Goal: Check status: Check status

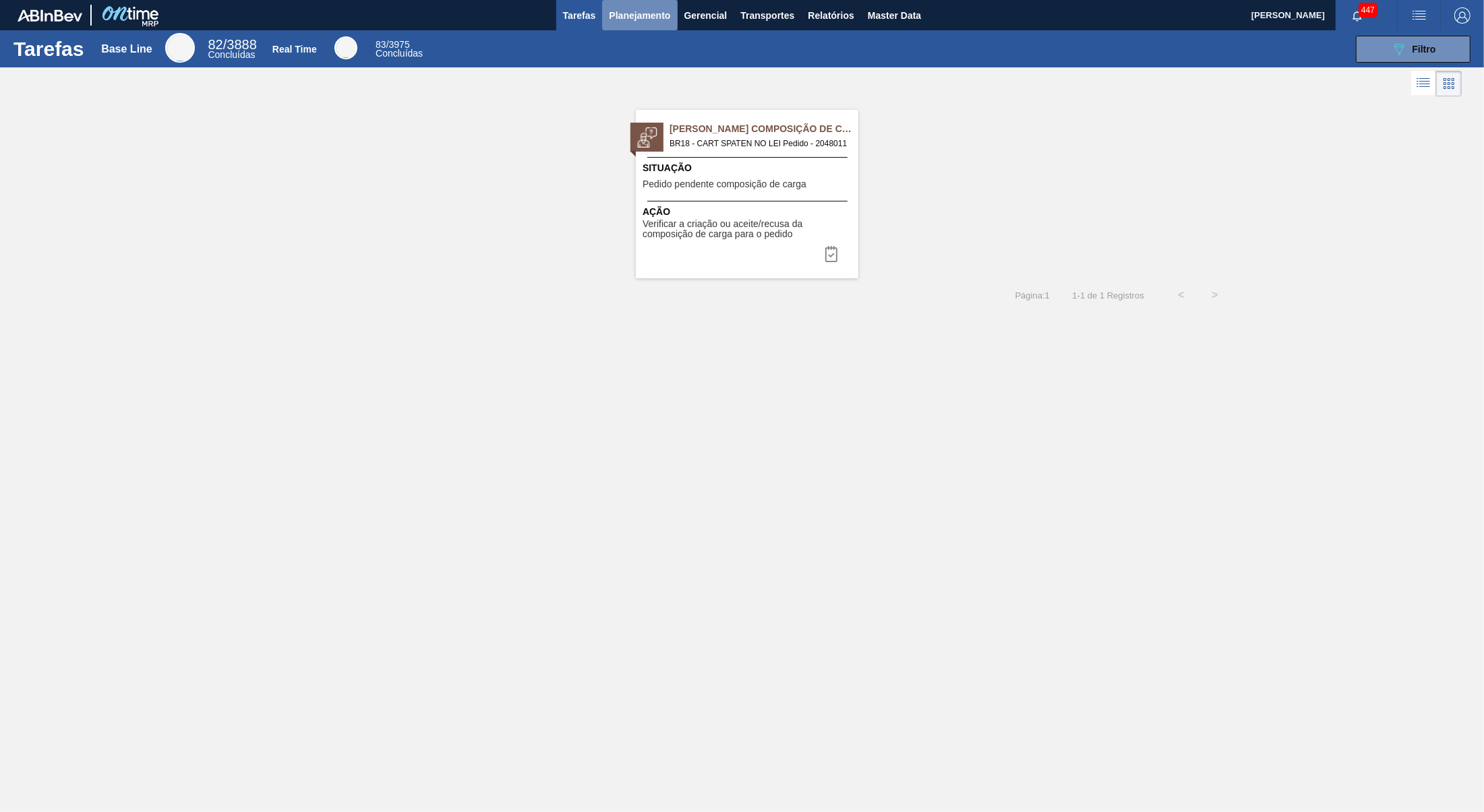
click at [646, 5] on button "Planejamento" at bounding box center [639, 15] width 75 height 30
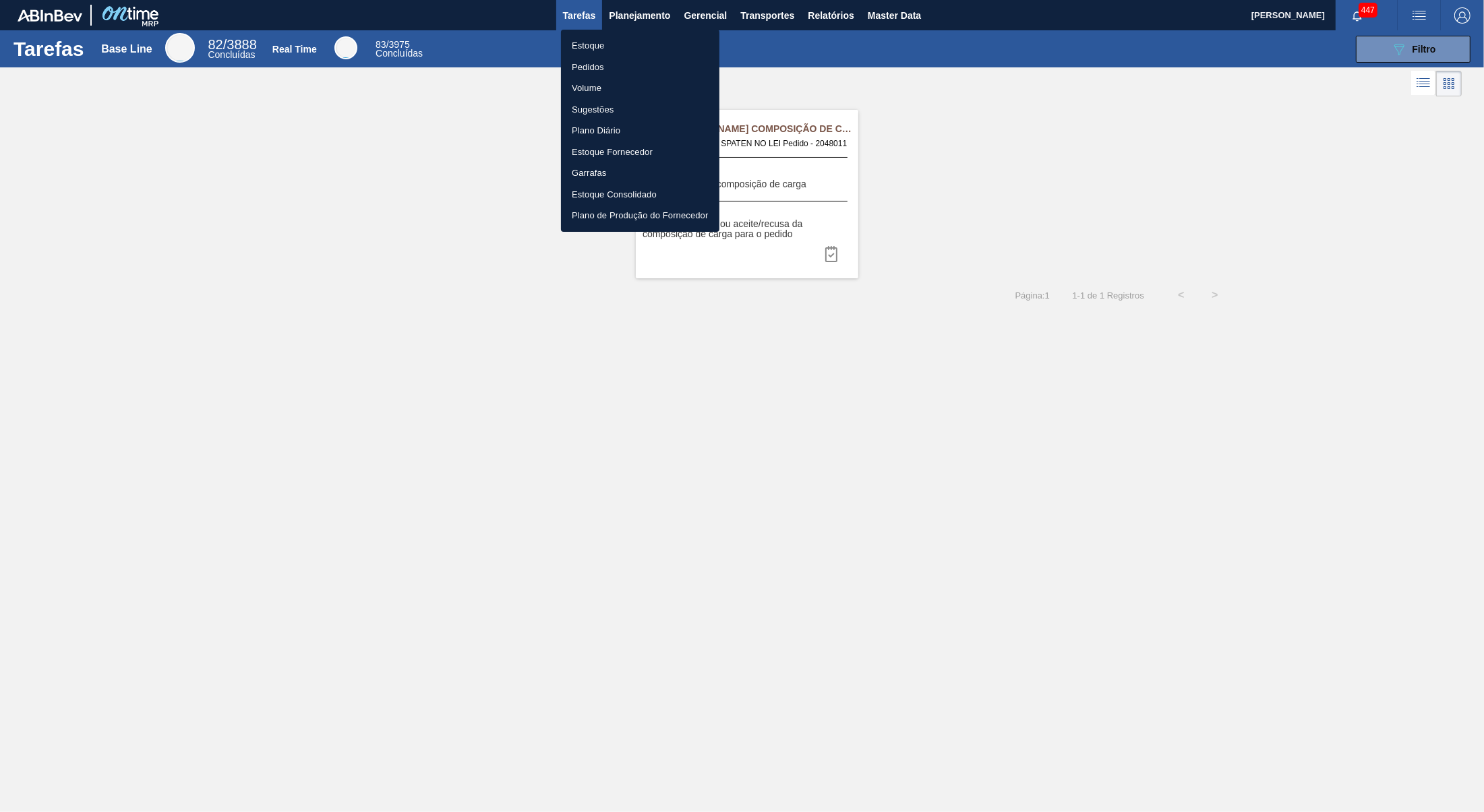
click at [610, 49] on li "Estoque" at bounding box center [640, 46] width 158 height 22
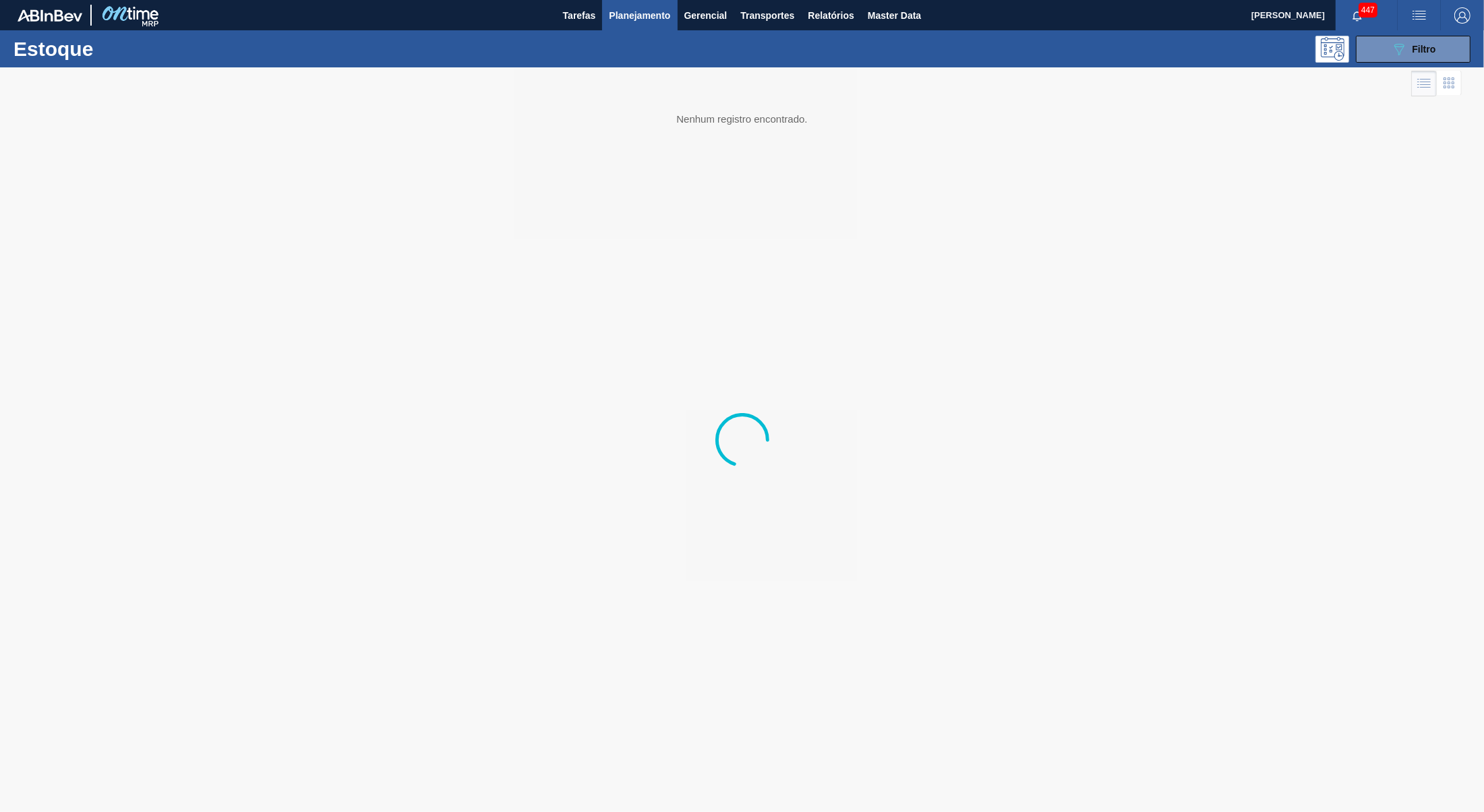
click at [633, 0] on body "Tarefas Planejamento Gerencial Transportes Relatórios Master Data [PERSON_NAME]…" at bounding box center [742, 0] width 1484 height 0
click at [636, 19] on span "Planejamento" at bounding box center [639, 15] width 61 height 16
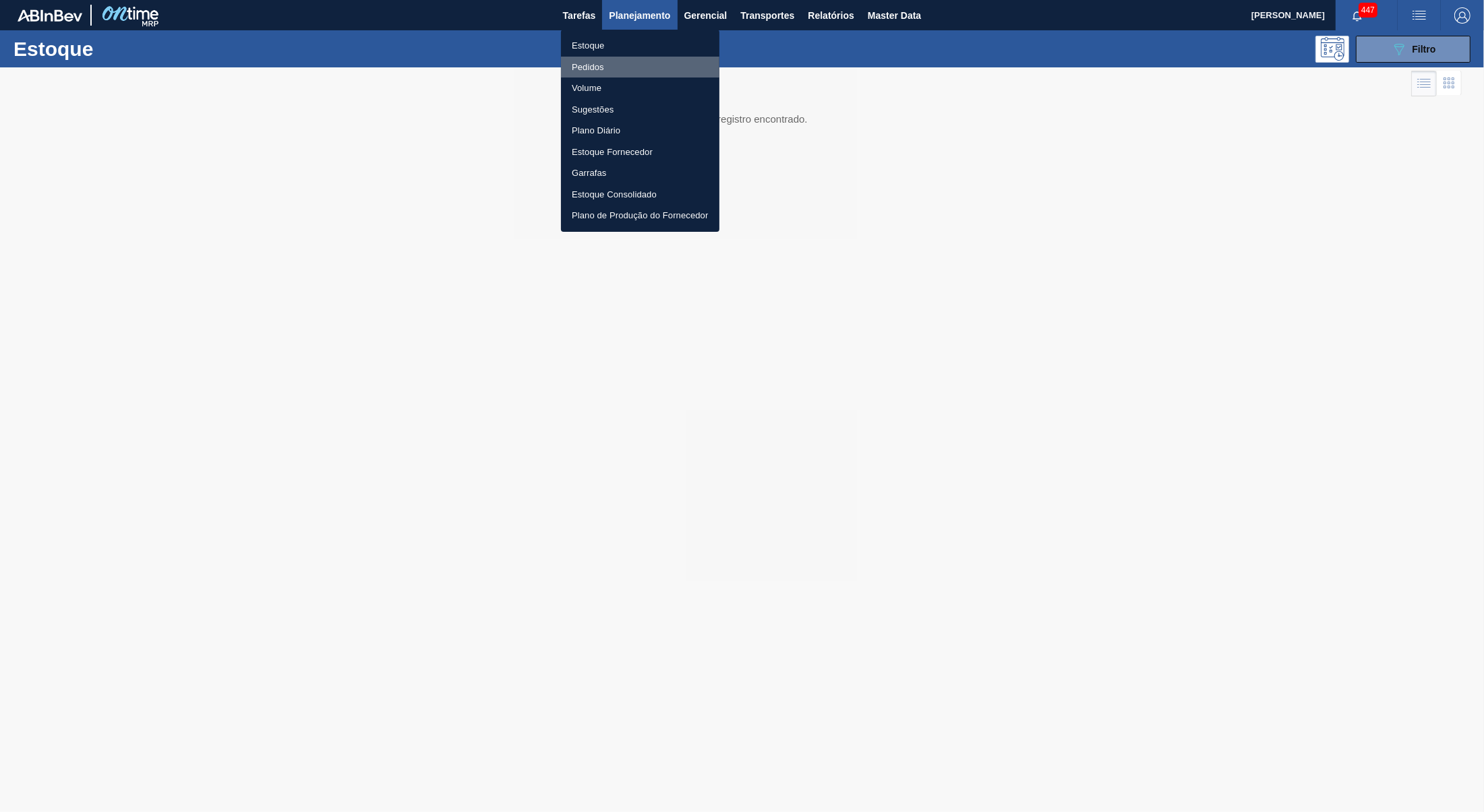
click at [624, 66] on li "Pedidos" at bounding box center [640, 67] width 158 height 22
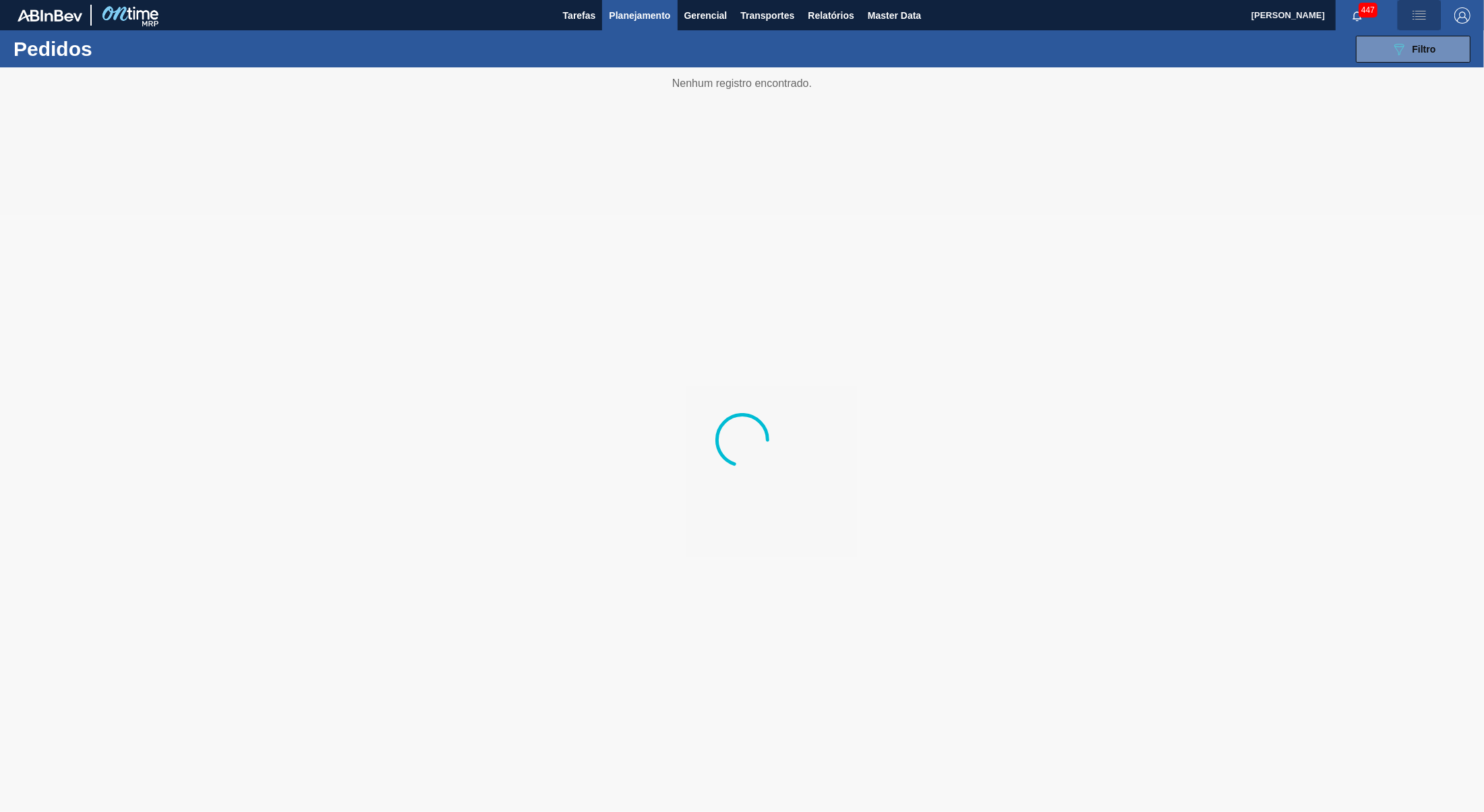
click at [1438, 29] on button "button" at bounding box center [1418, 15] width 43 height 30
click at [1111, 131] on div at bounding box center [742, 406] width 1484 height 812
click at [1420, 49] on span "Filtro" at bounding box center [1424, 49] width 24 height 11
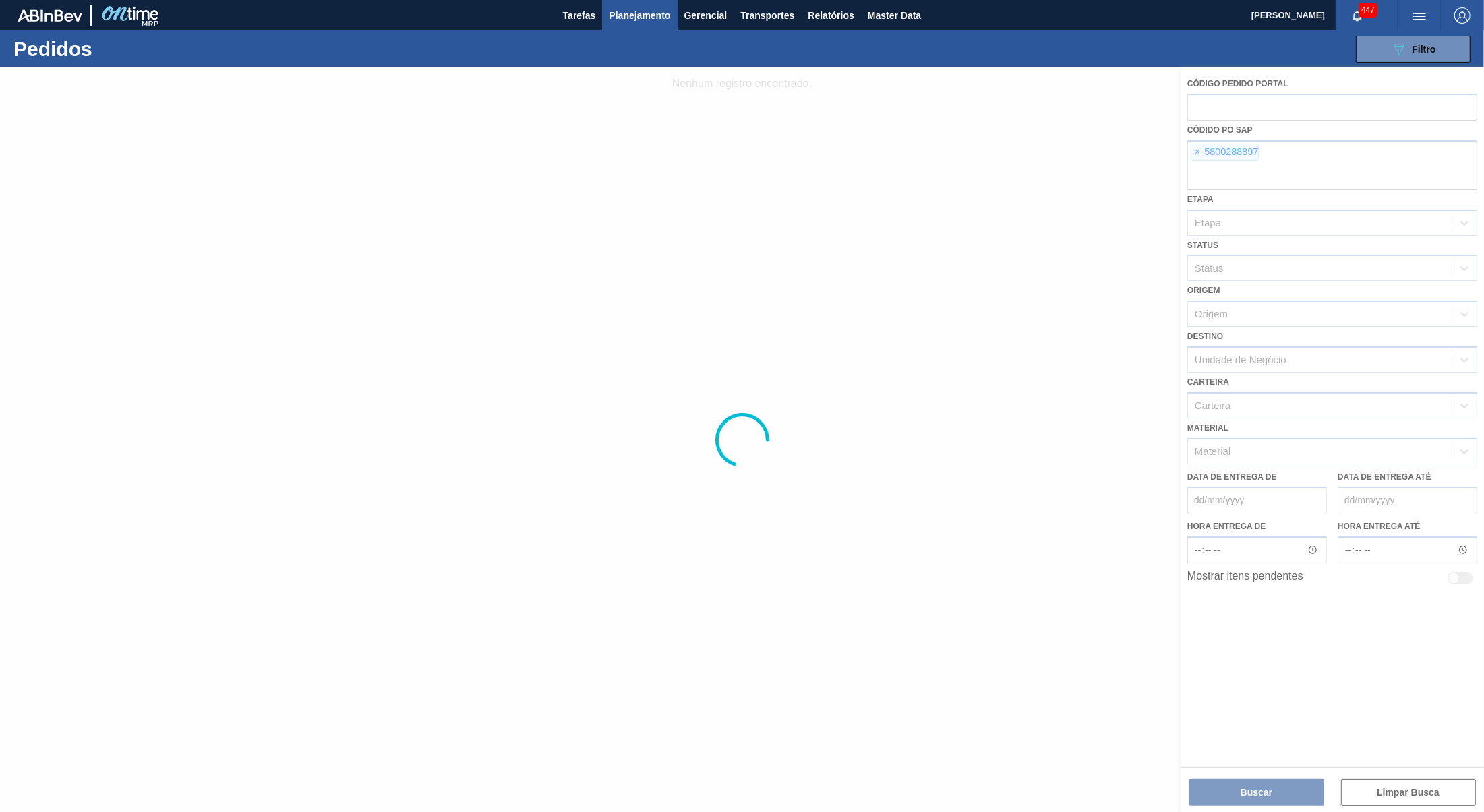
click at [1196, 154] on div at bounding box center [742, 439] width 1484 height 745
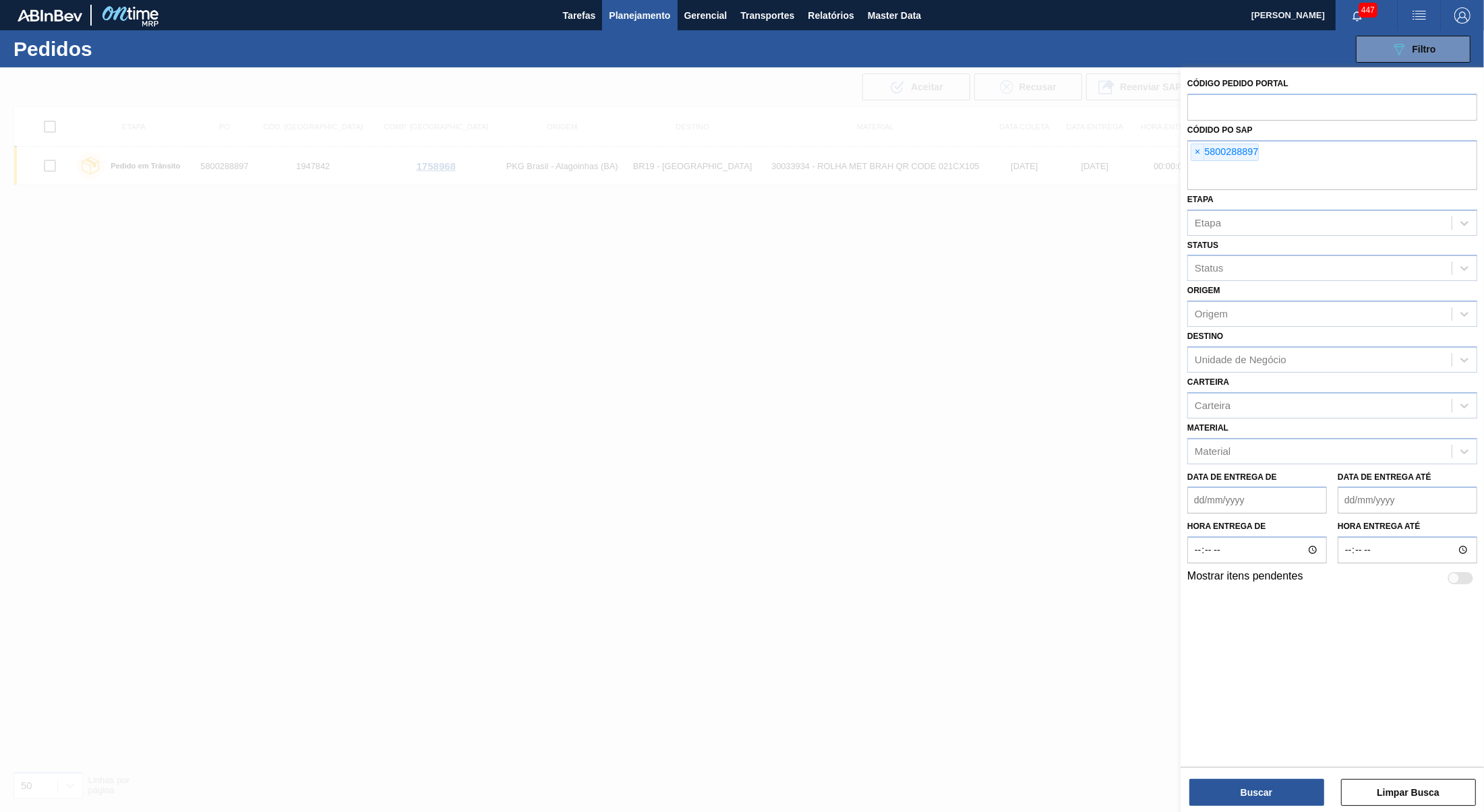
click at [1196, 154] on span "×" at bounding box center [1197, 151] width 13 height 16
paste input "5800389719"
type input "5800389719"
click at [1299, 792] on button "Buscar" at bounding box center [1257, 793] width 135 height 27
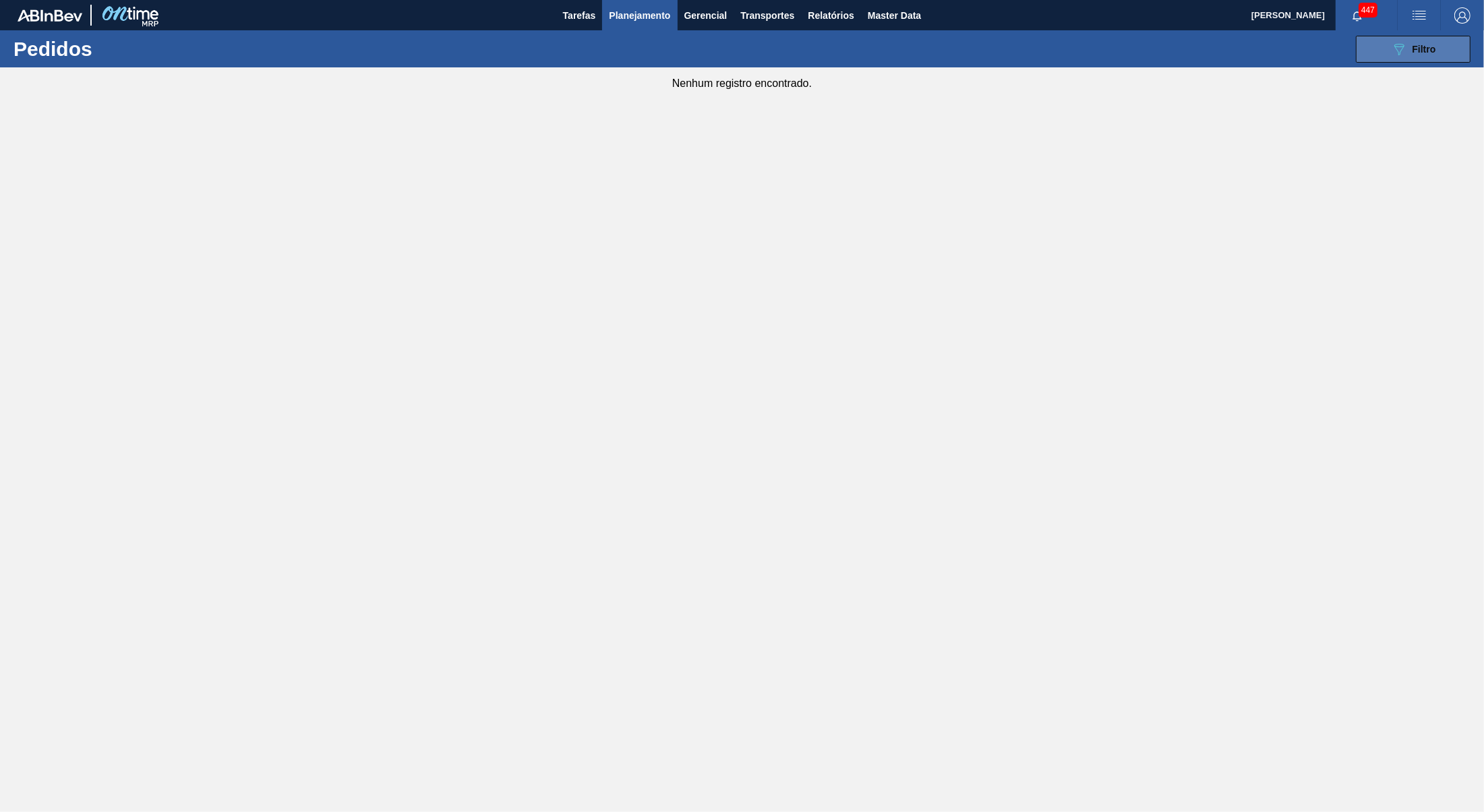
click at [1369, 44] on button "089F7B8B-B2A5-4AFE-B5C0-19BA573D28AC Filtro" at bounding box center [1413, 49] width 114 height 27
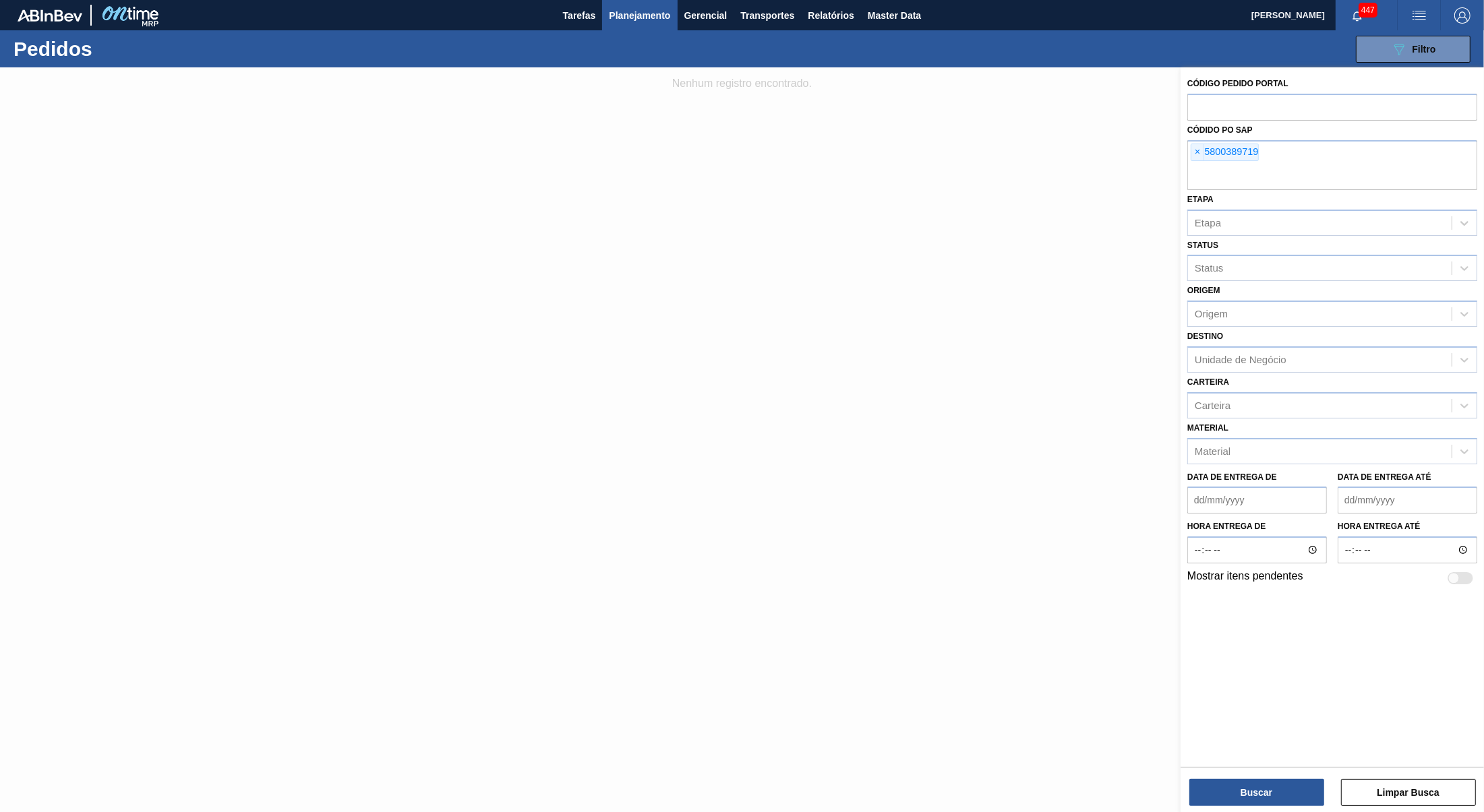
click at [1184, 142] on div "Código Pedido Portal Códido PO SAP × 5800389719 [GEOGRAPHIC_DATA] [GEOGRAPHIC_D…" at bounding box center [1332, 330] width 303 height 526
click at [1193, 144] on span "×" at bounding box center [1197, 151] width 13 height 16
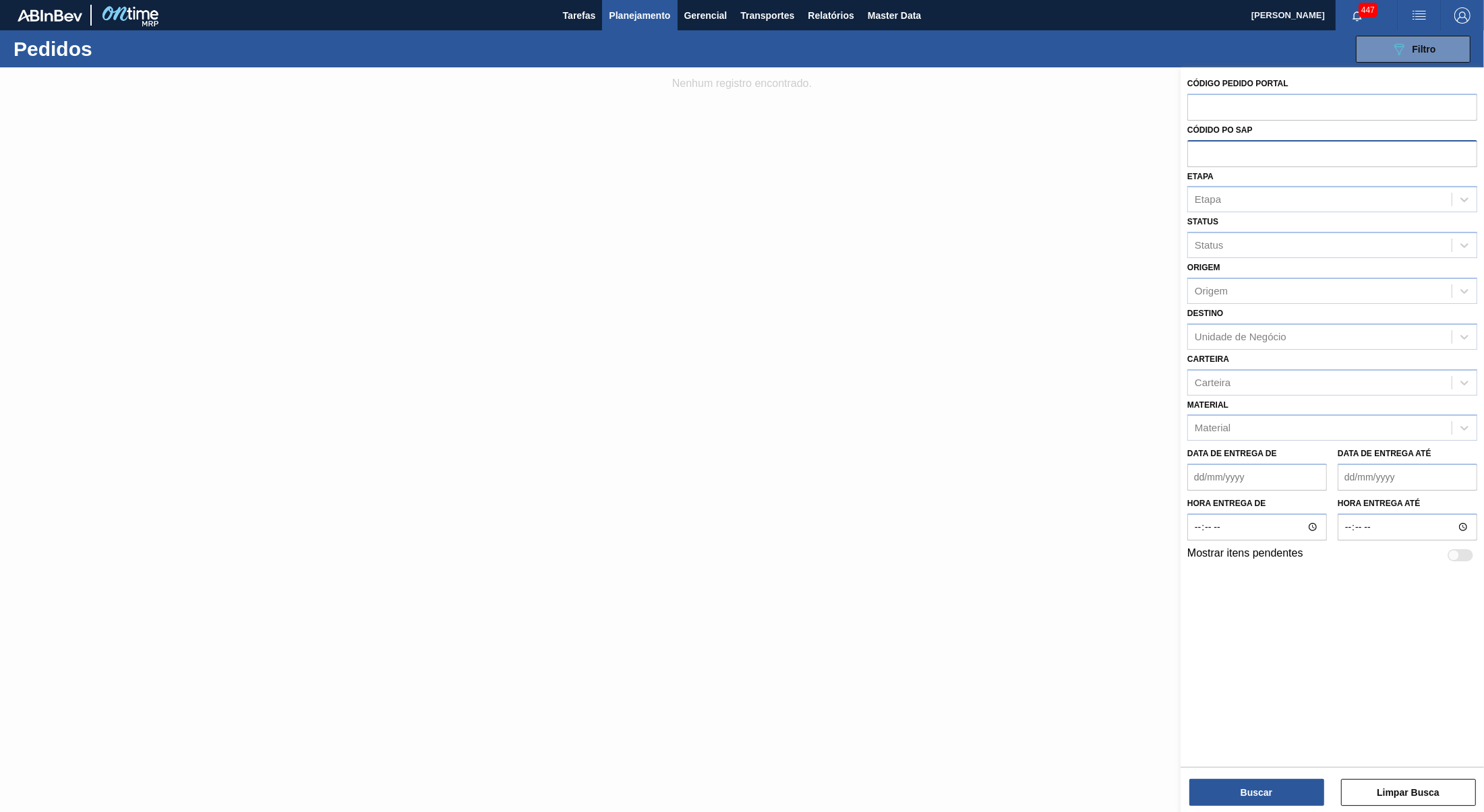
click at [1212, 444] on div "Data de Entrega de" at bounding box center [1258, 467] width 140 height 46
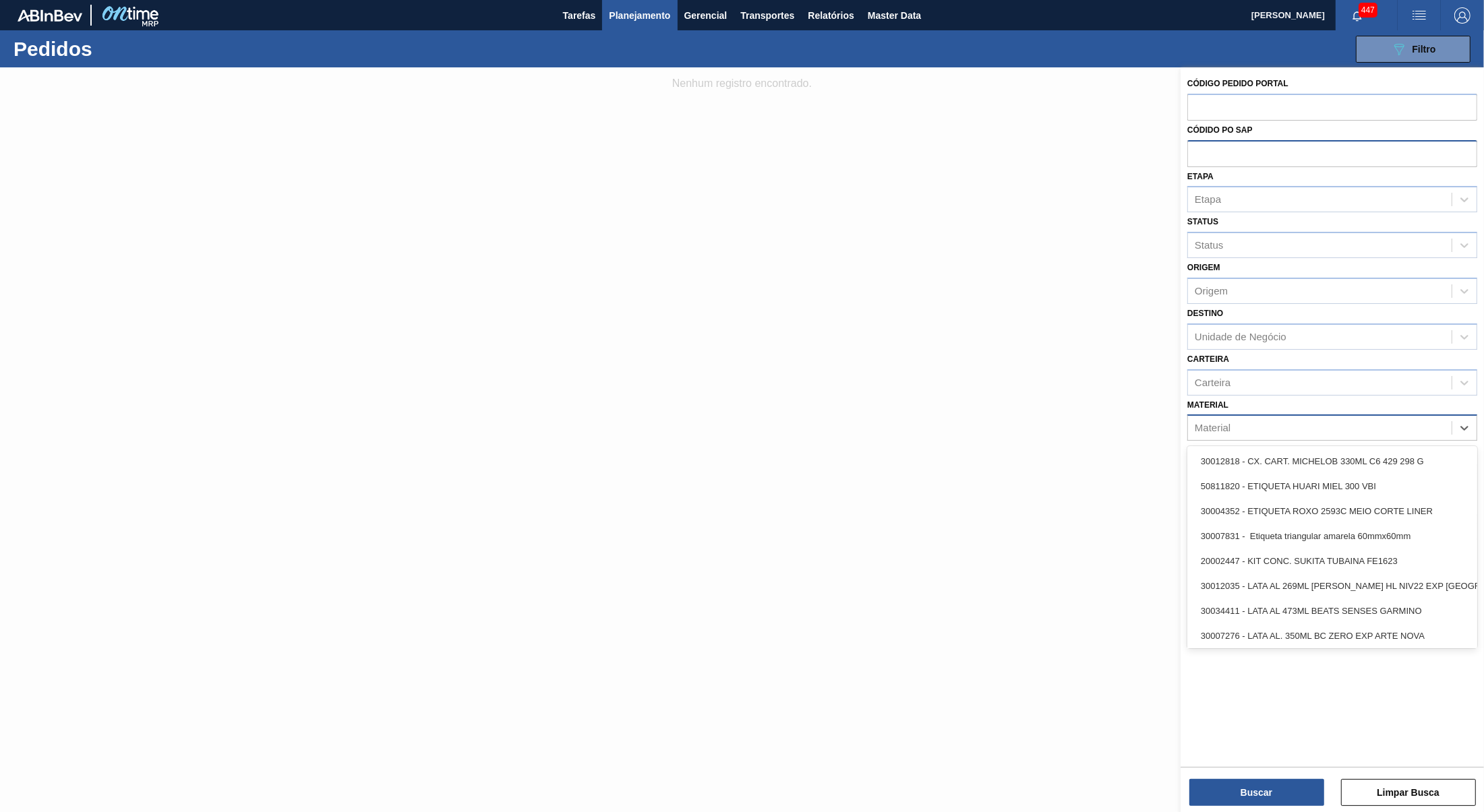
click at [1222, 422] on div "Material" at bounding box center [1212, 428] width 35 height 12
paste input "30012834"
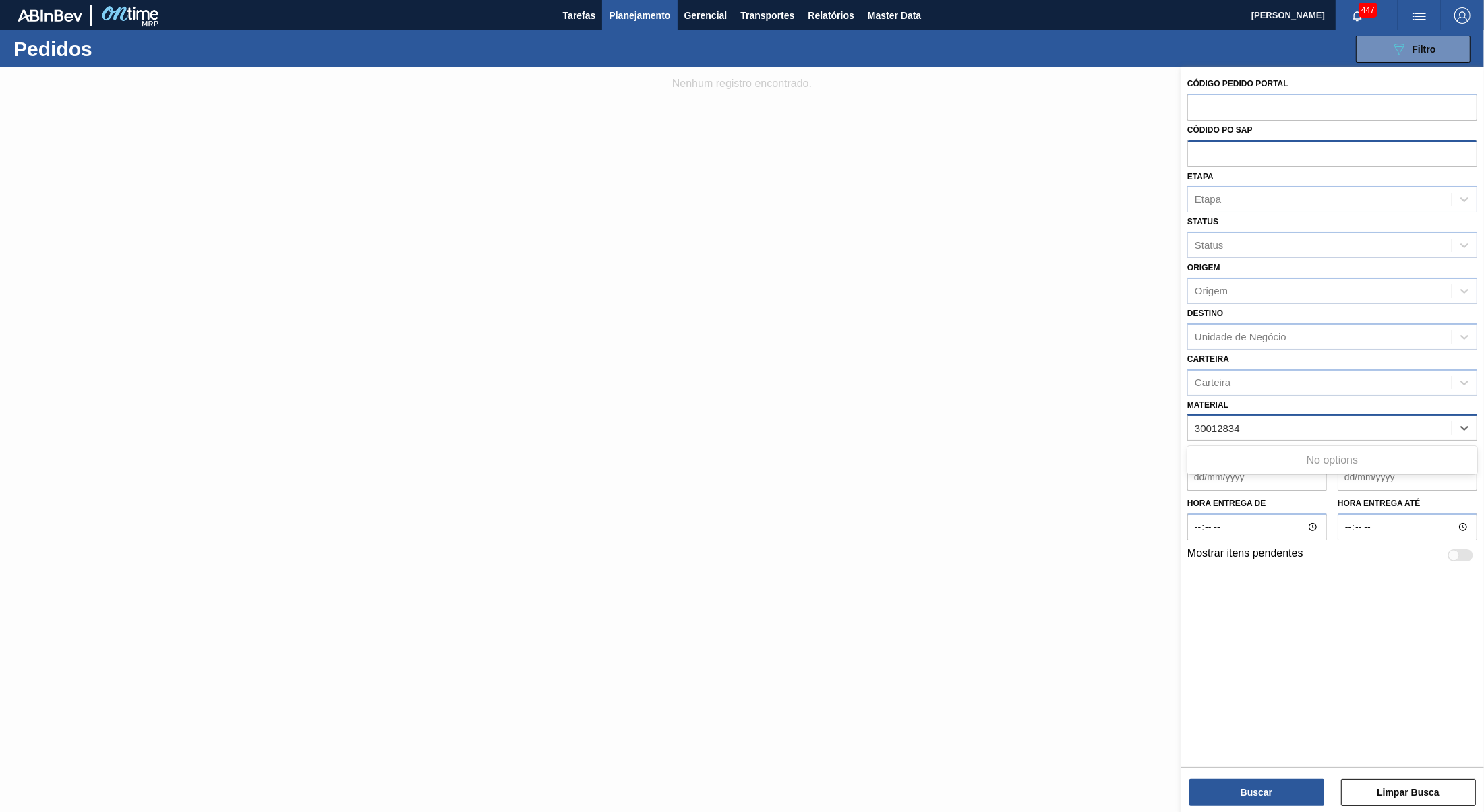
click at [1219, 422] on input "30012834" at bounding box center [1230, 428] width 72 height 12
type input "30012834"
click at [827, 342] on div at bounding box center [742, 473] width 1484 height 812
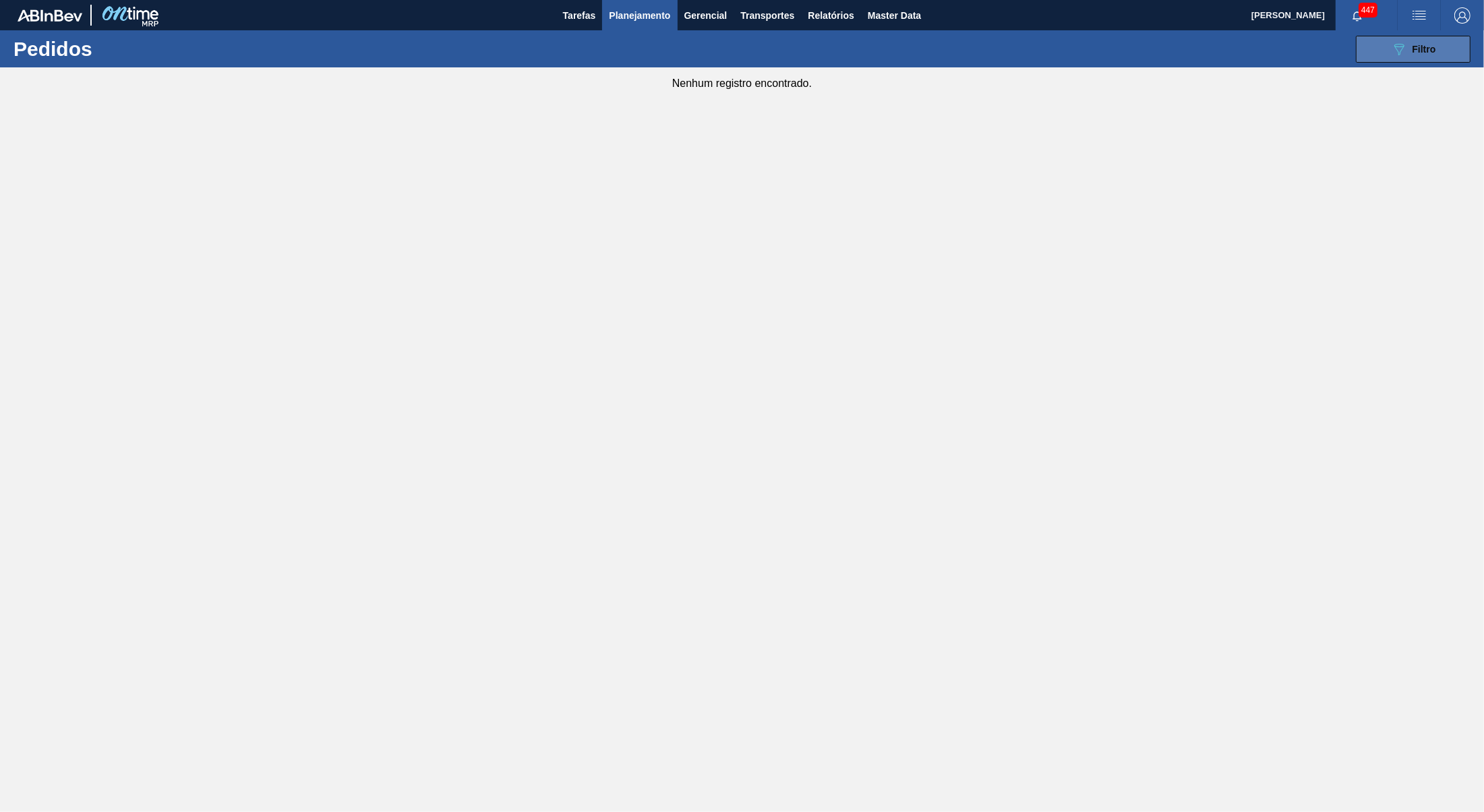
click at [1376, 59] on button "089F7B8B-B2A5-4AFE-B5C0-19BA573D28AC Filtro" at bounding box center [1413, 49] width 114 height 27
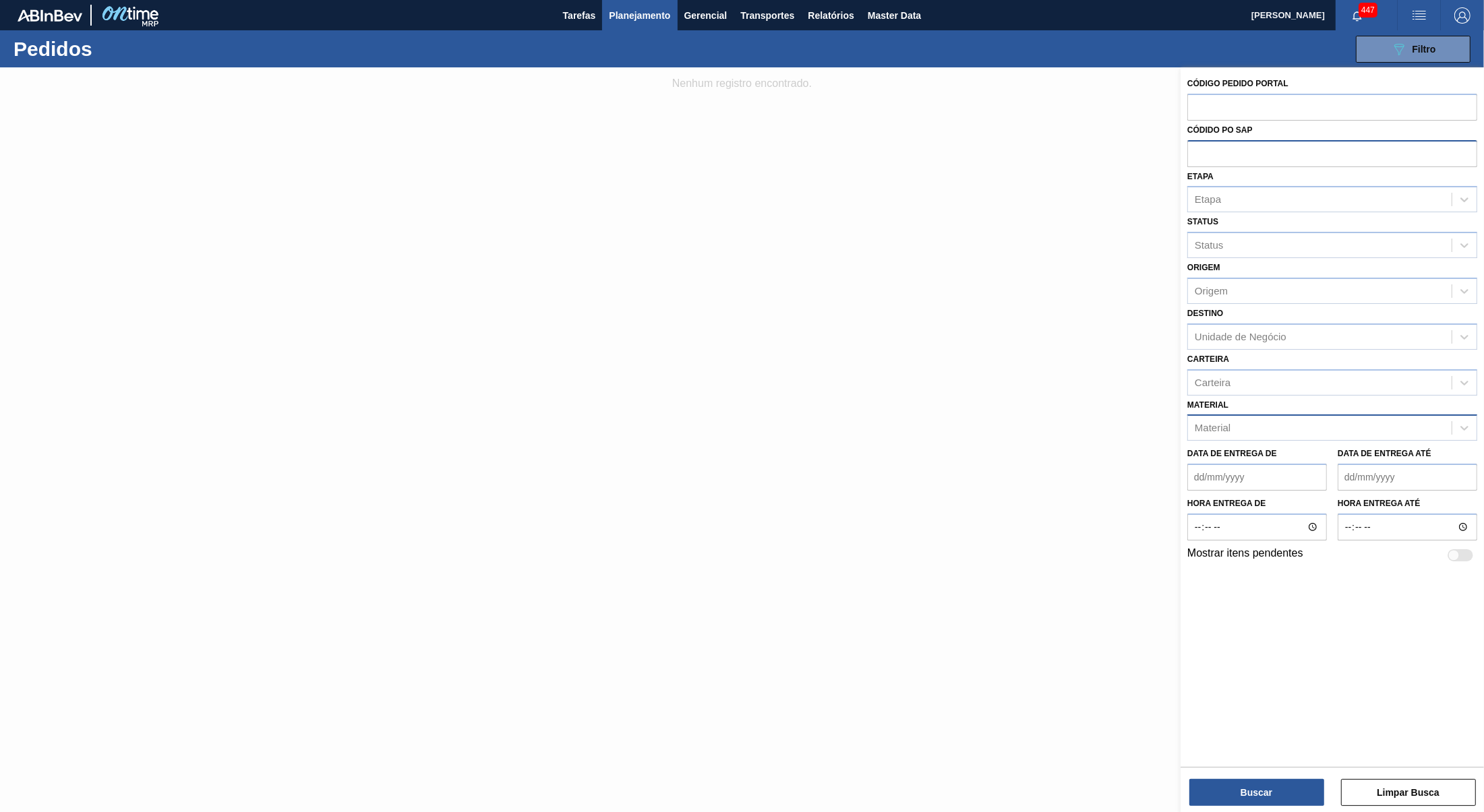
click at [1284, 428] on div "Código Pedido Portal Códido PO SAP Etapa Etapa Status Status Origem Origem Dest…" at bounding box center [1332, 319] width 303 height 503
click at [1284, 418] on div "Material" at bounding box center [1319, 427] width 263 height 19
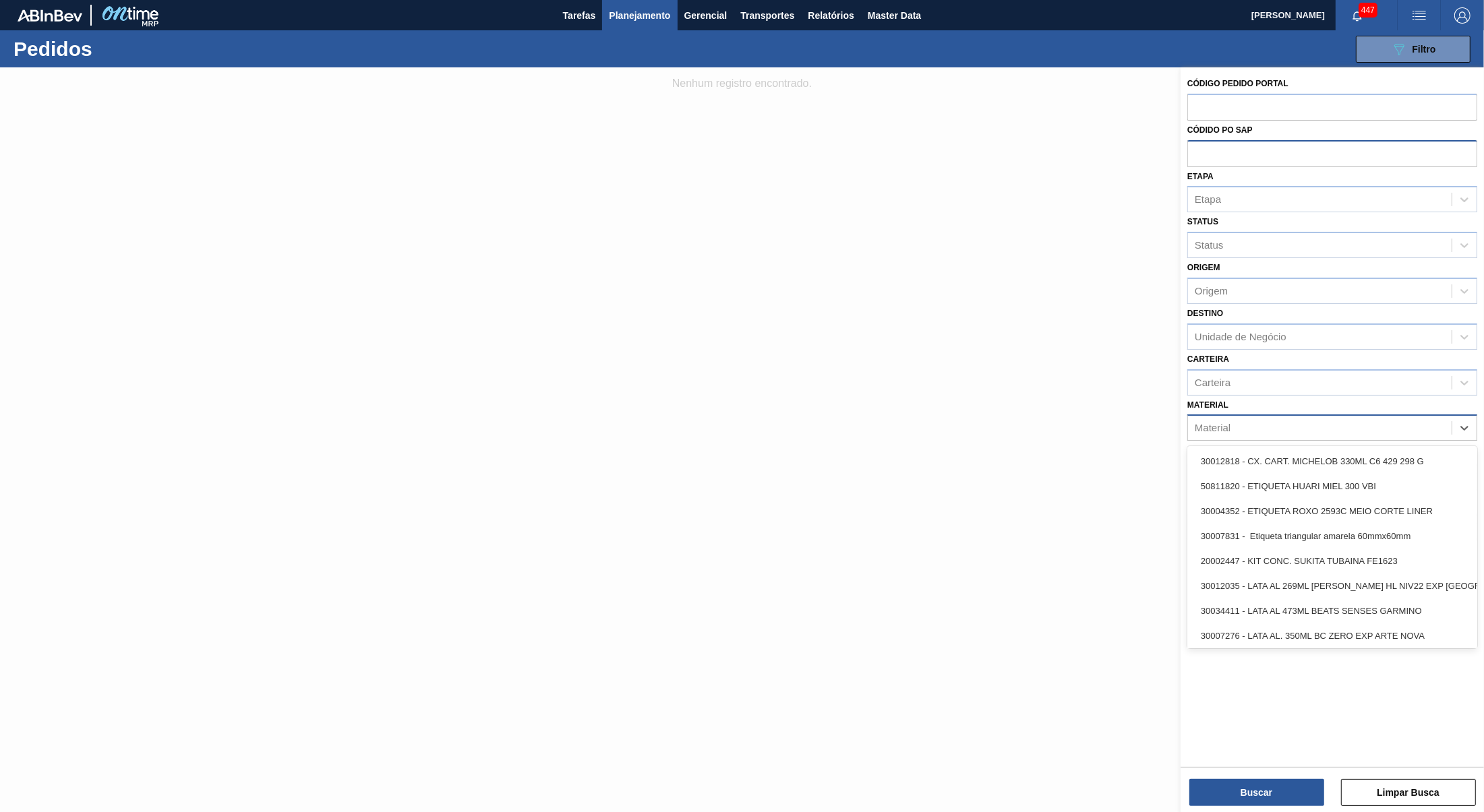
paste input "30012834"
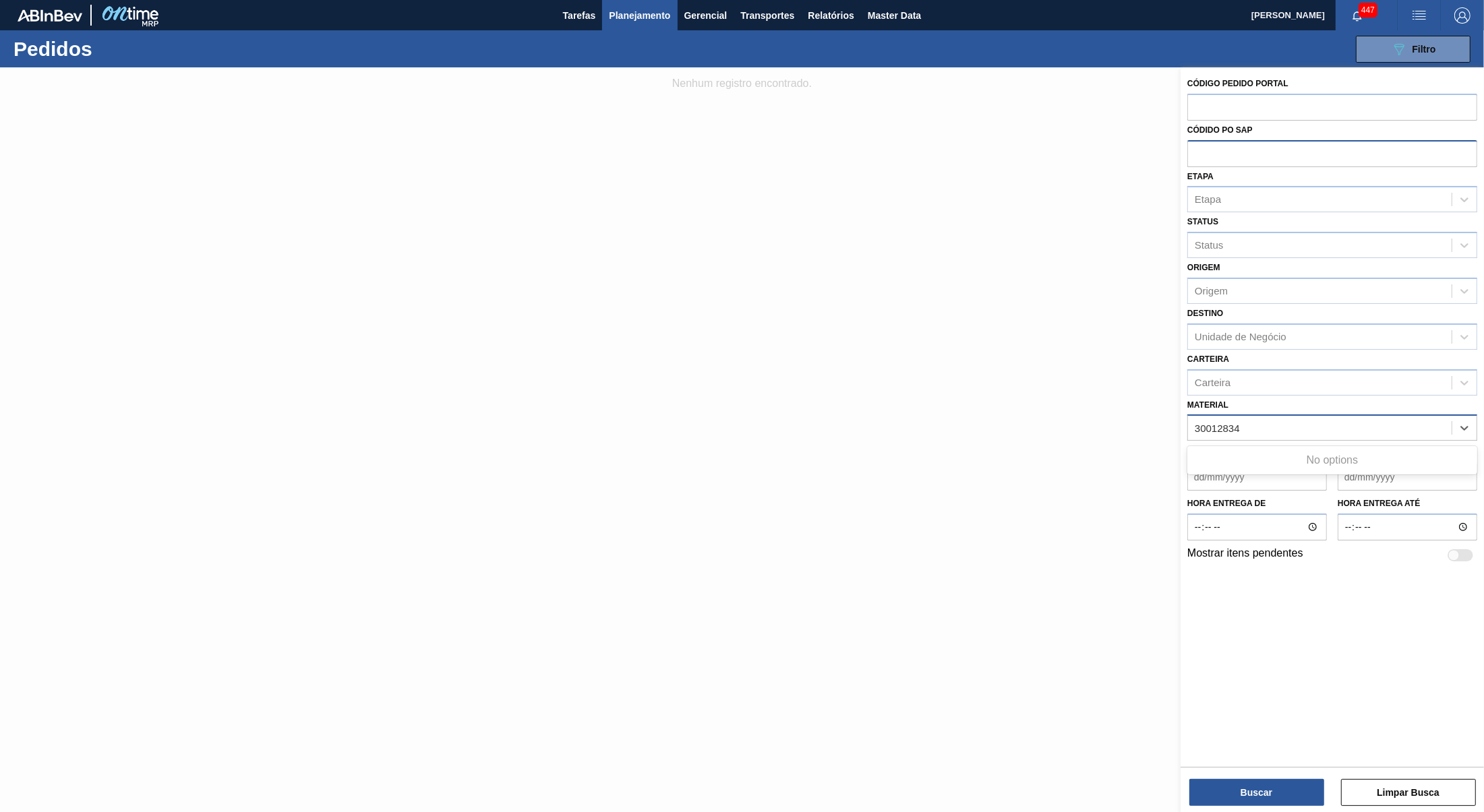
drag, startPoint x: 1220, startPoint y: 422, endPoint x: 1115, endPoint y: 415, distance: 105.2
click at [1194, 422] on input "30012834" at bounding box center [1230, 428] width 72 height 12
type input "30012834"
click at [1364, 448] on div "30012834 - CX. CART. SPATEN SLK 473ML C12 429" at bounding box center [1332, 461] width 290 height 25
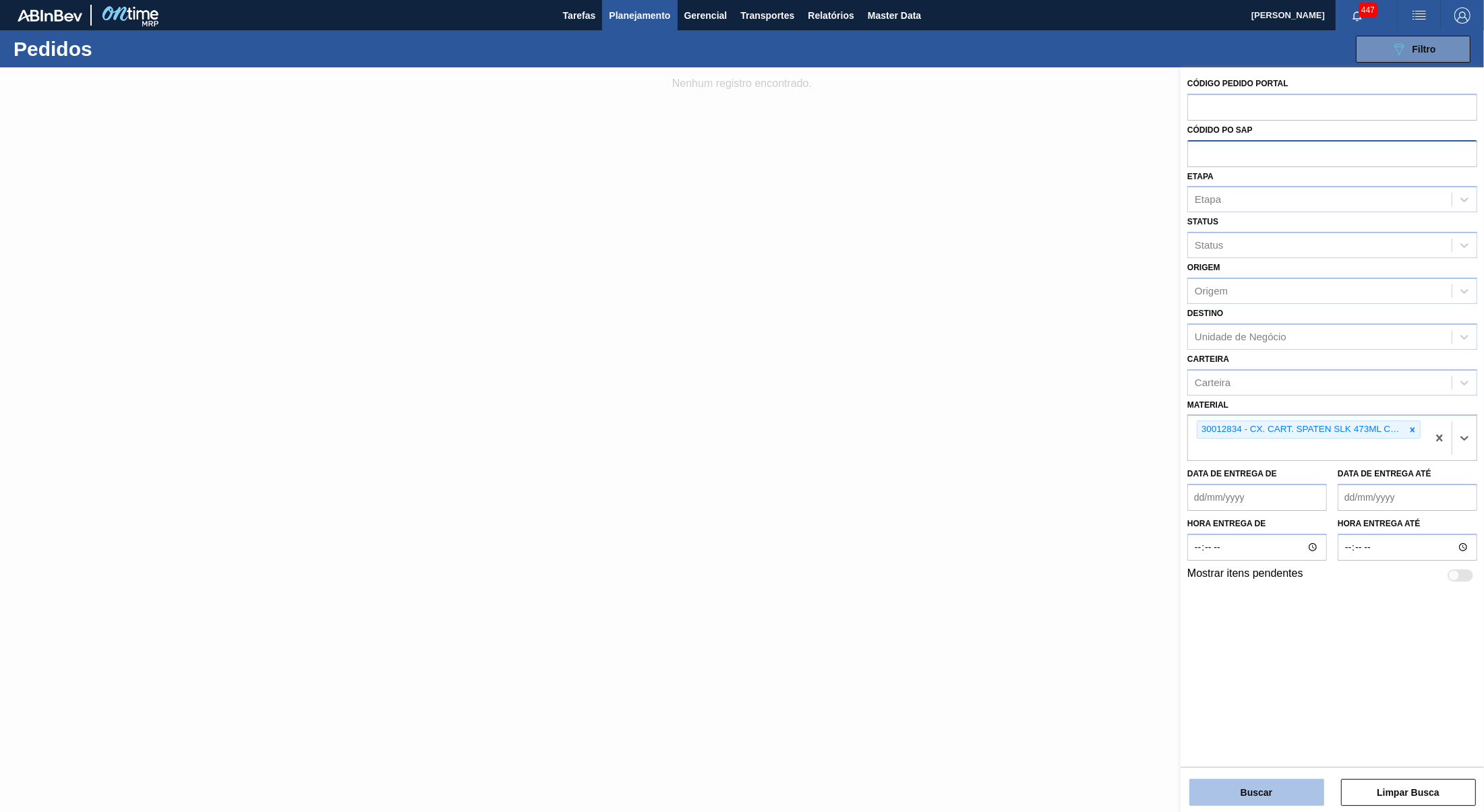
click at [1242, 788] on button "Buscar" at bounding box center [1257, 793] width 135 height 27
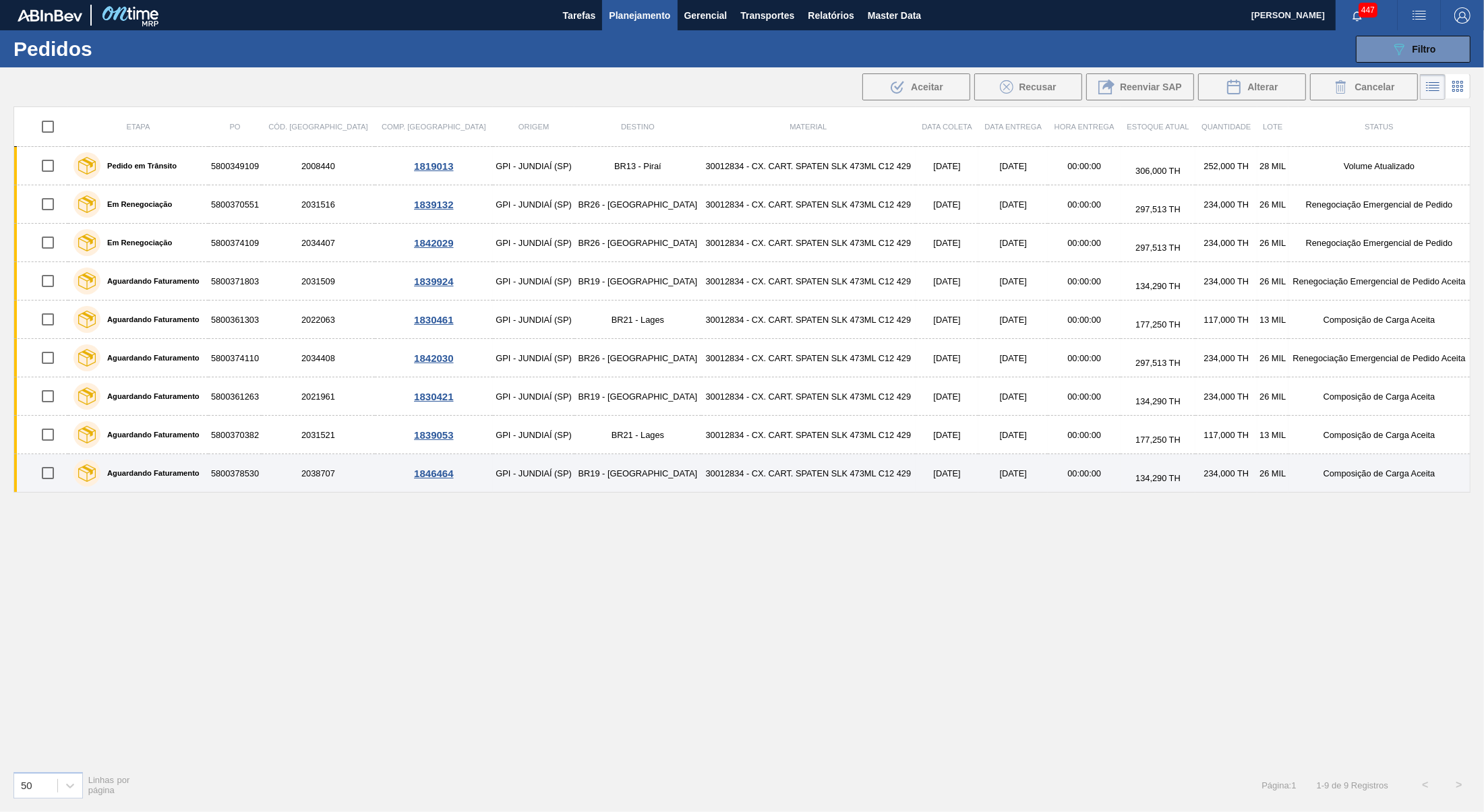
click at [574, 479] on td "BR19 - [GEOGRAPHIC_DATA]" at bounding box center [637, 474] width 126 height 39
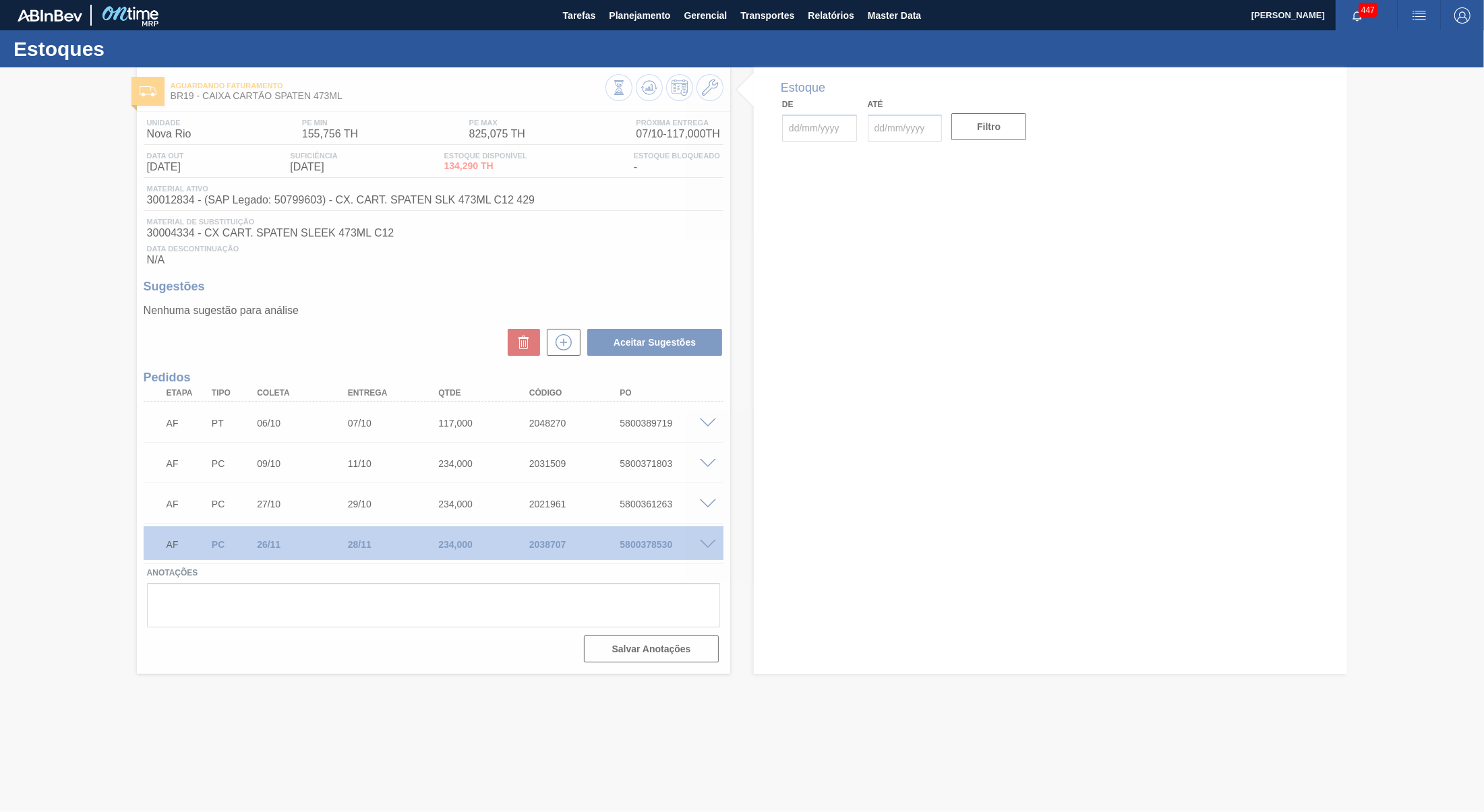
type input "[DATE]"
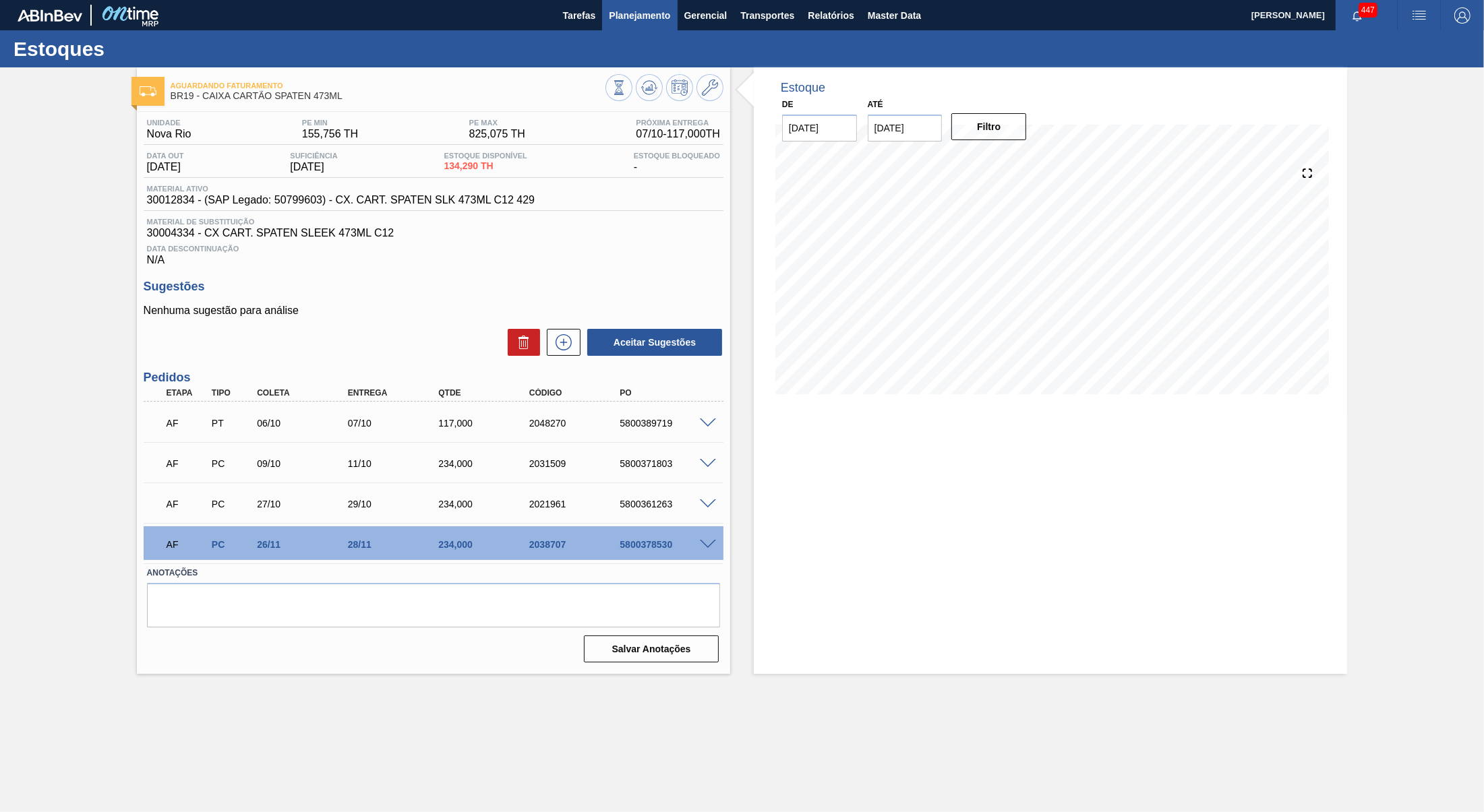
click at [640, 15] on span "Planejamento" at bounding box center [639, 15] width 61 height 16
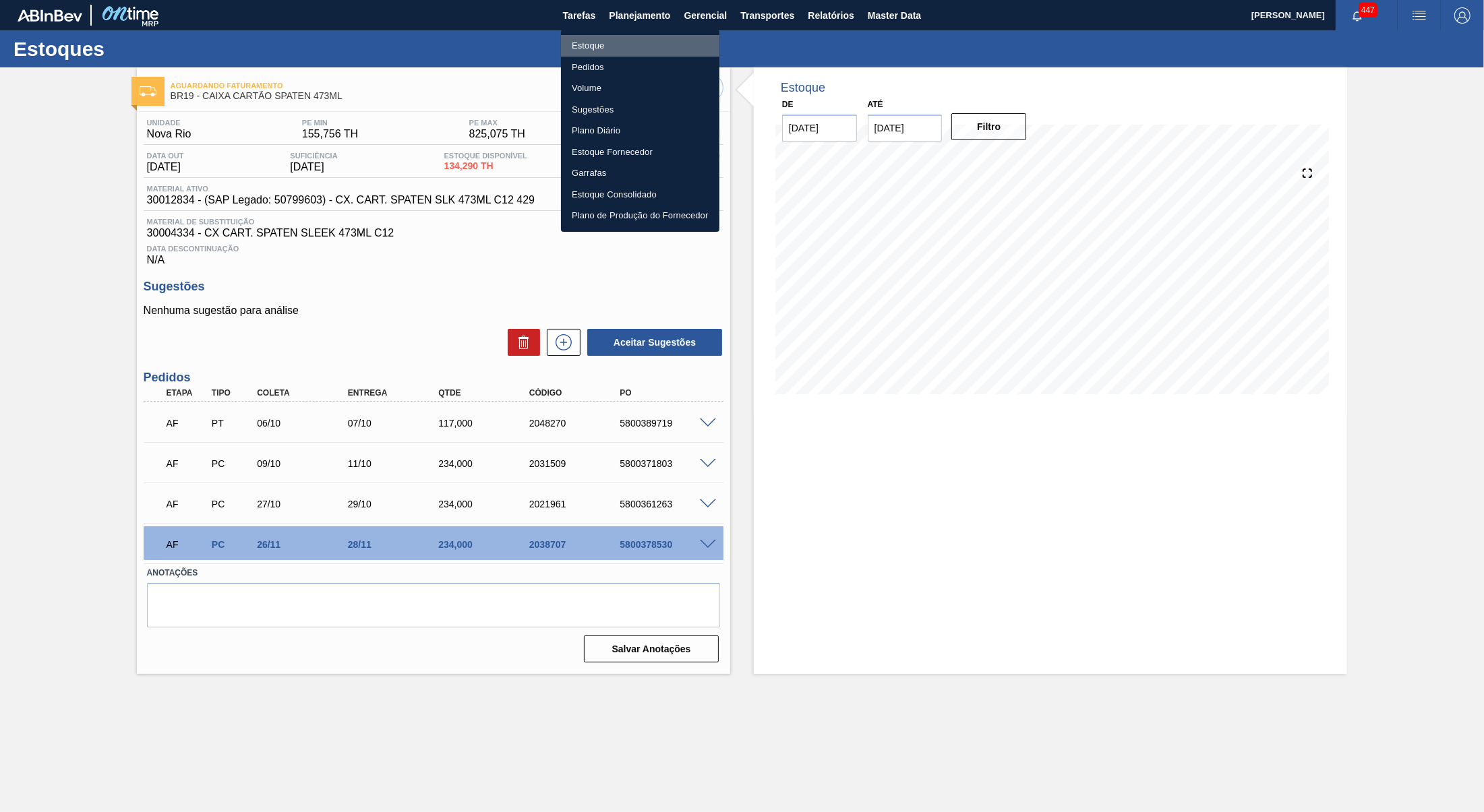
click at [585, 42] on li "Estoque" at bounding box center [640, 46] width 158 height 22
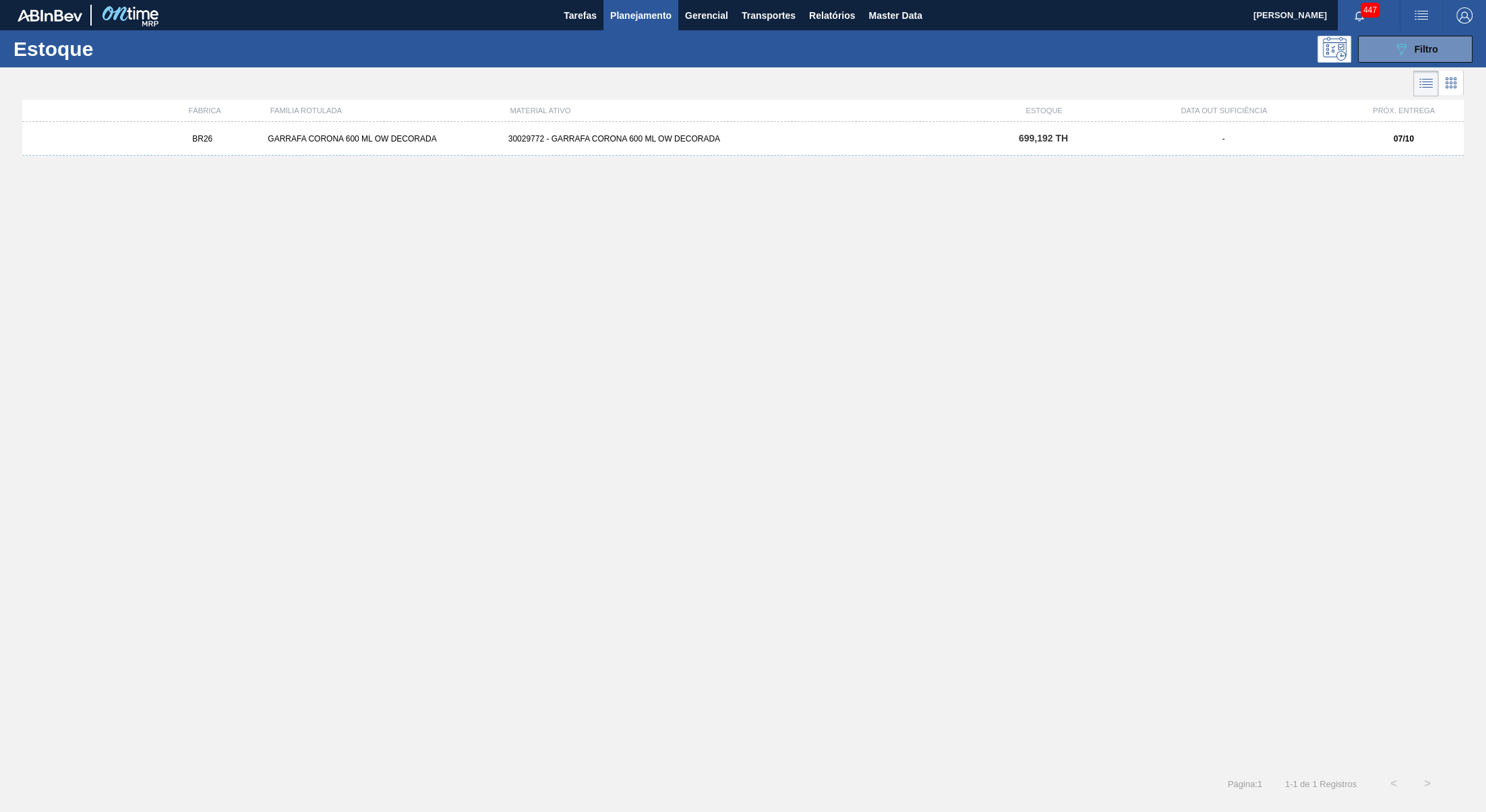
click at [1414, 31] on div "Estoque 089F7B8B-B2A5-4AFE-B5C0-19BA573D28AC Filtro" at bounding box center [743, 49] width 1486 height 37
click at [1403, 33] on div "Estoque 089F7B8B-B2A5-4AFE-B5C0-19BA573D28AC Filtro" at bounding box center [743, 49] width 1486 height 37
click at [1401, 36] on button "089F7B8B-B2A5-4AFE-B5C0-19BA573D28AC Filtro" at bounding box center [1415, 49] width 115 height 27
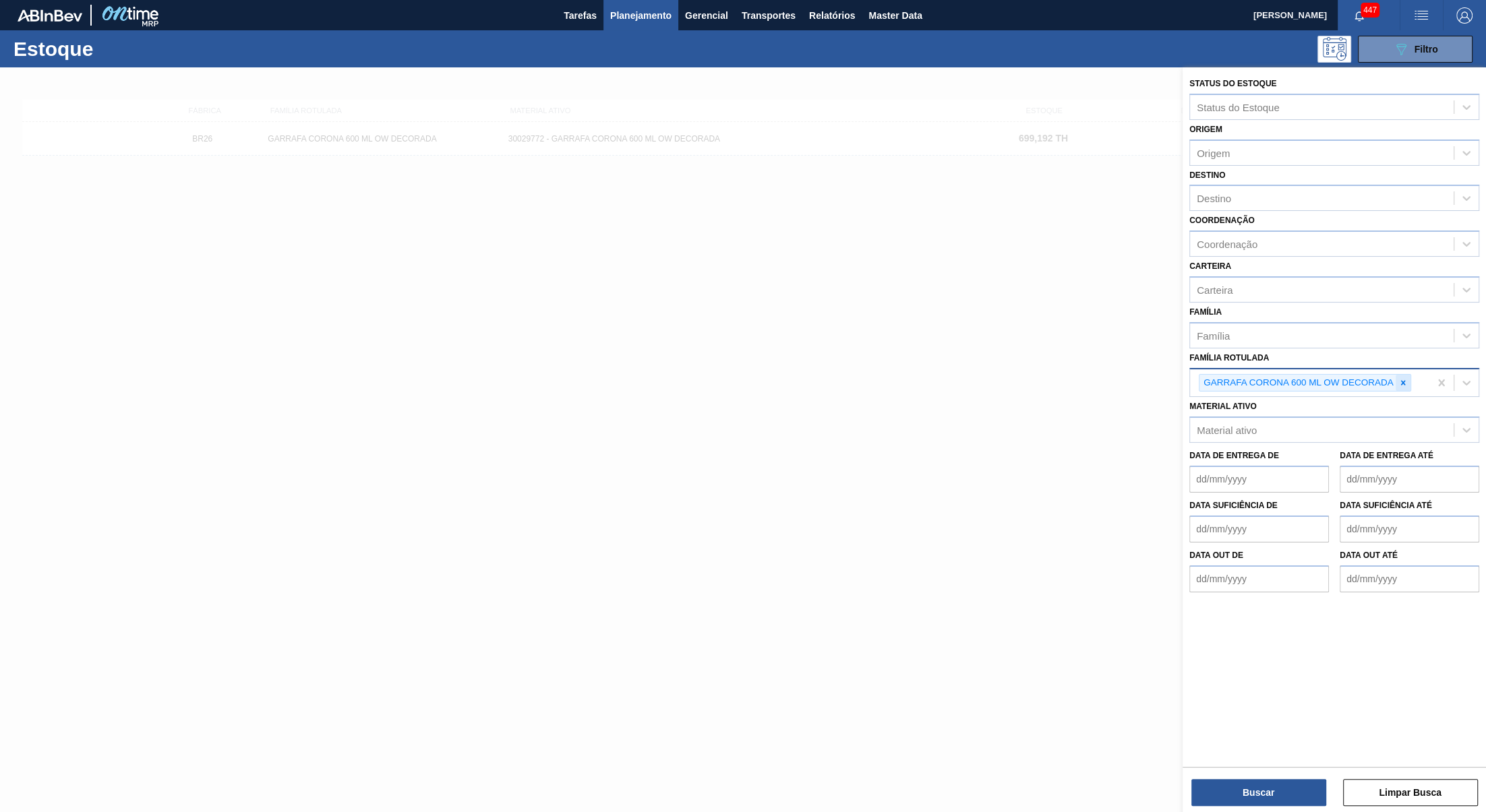
click at [1407, 378] on icon at bounding box center [1403, 382] width 9 height 9
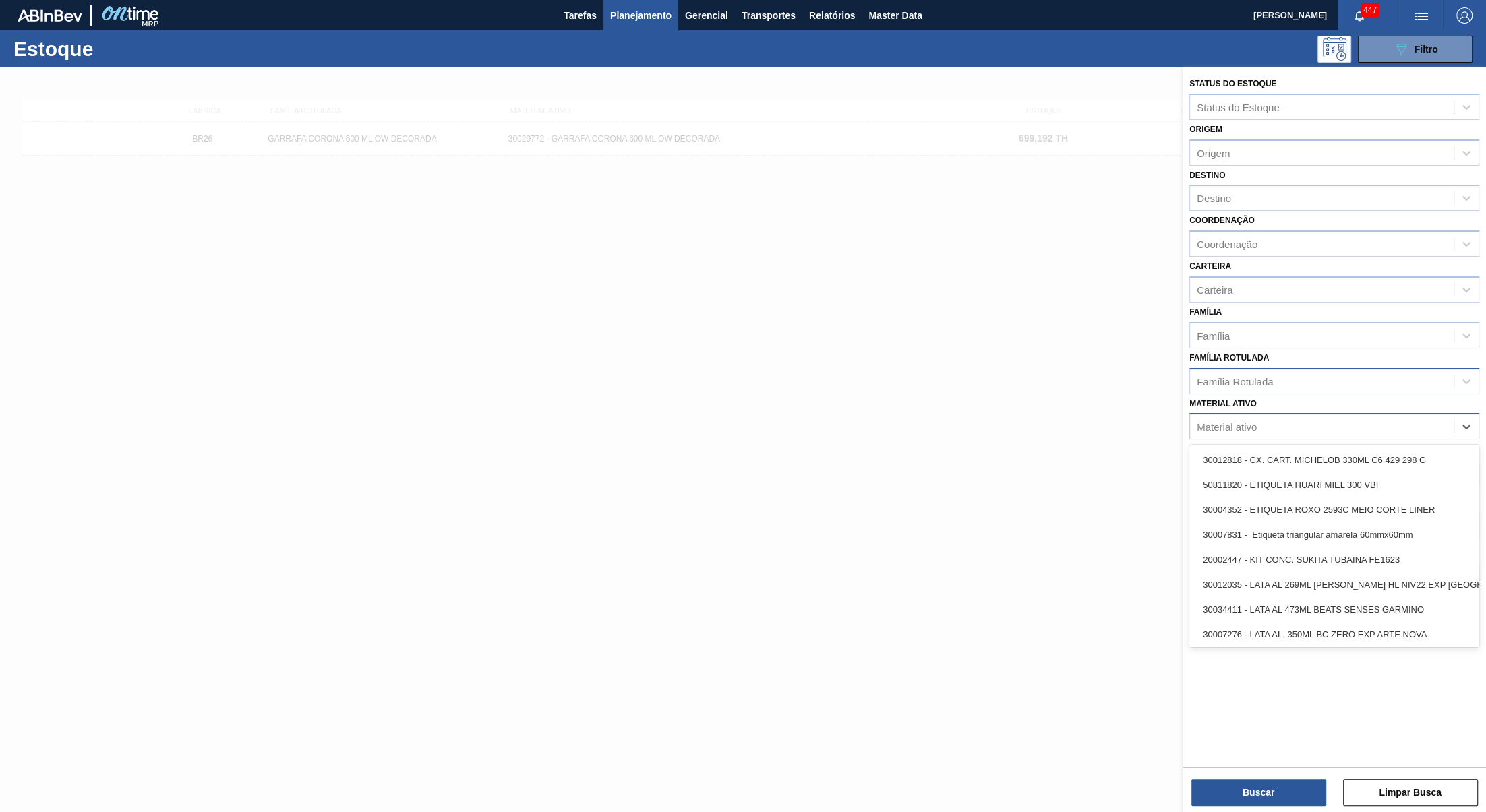
click at [1385, 413] on div "Material ativo" at bounding box center [1334, 426] width 290 height 26
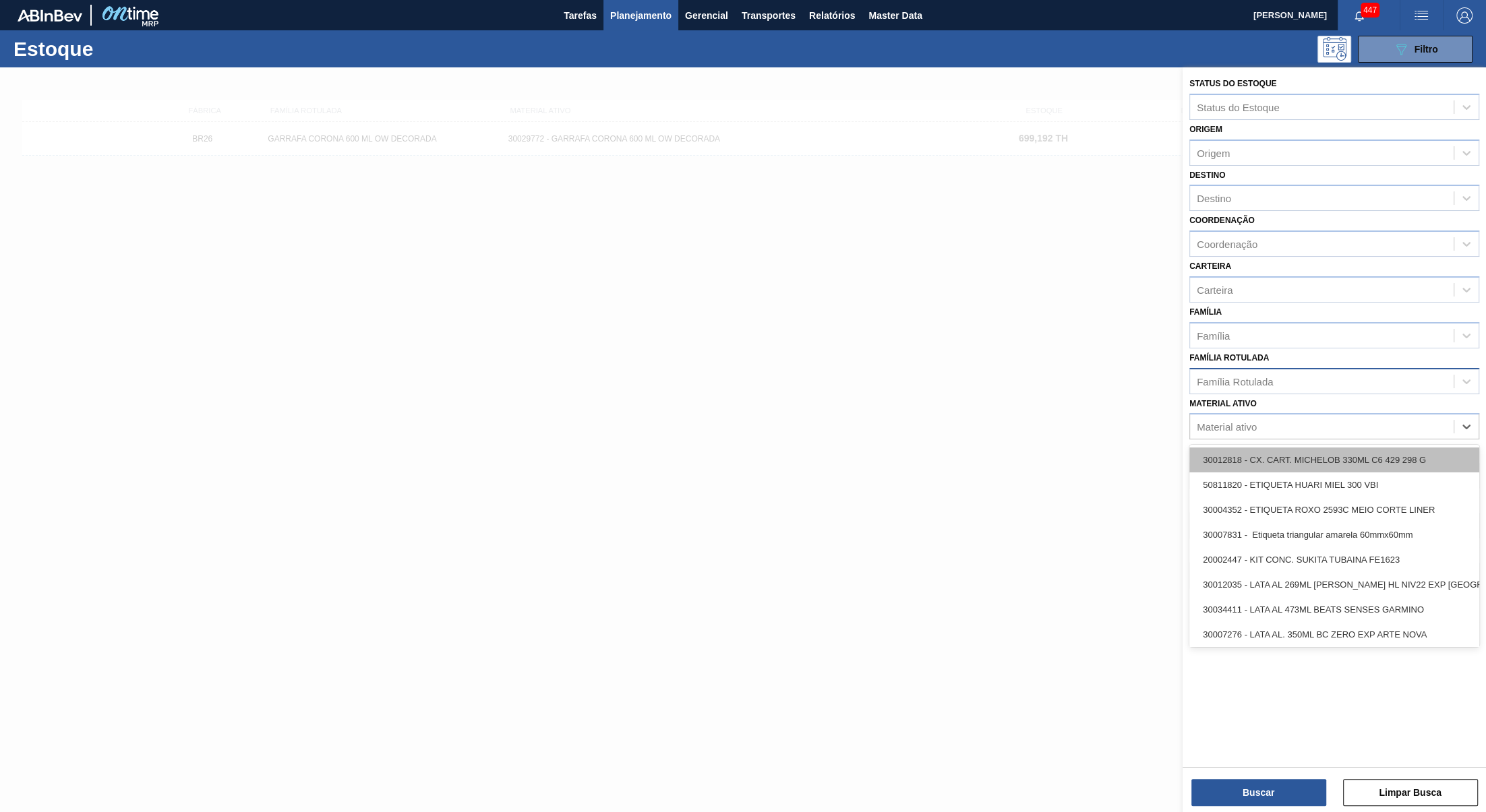
paste ativo "30012834"
type ativo "30012834"
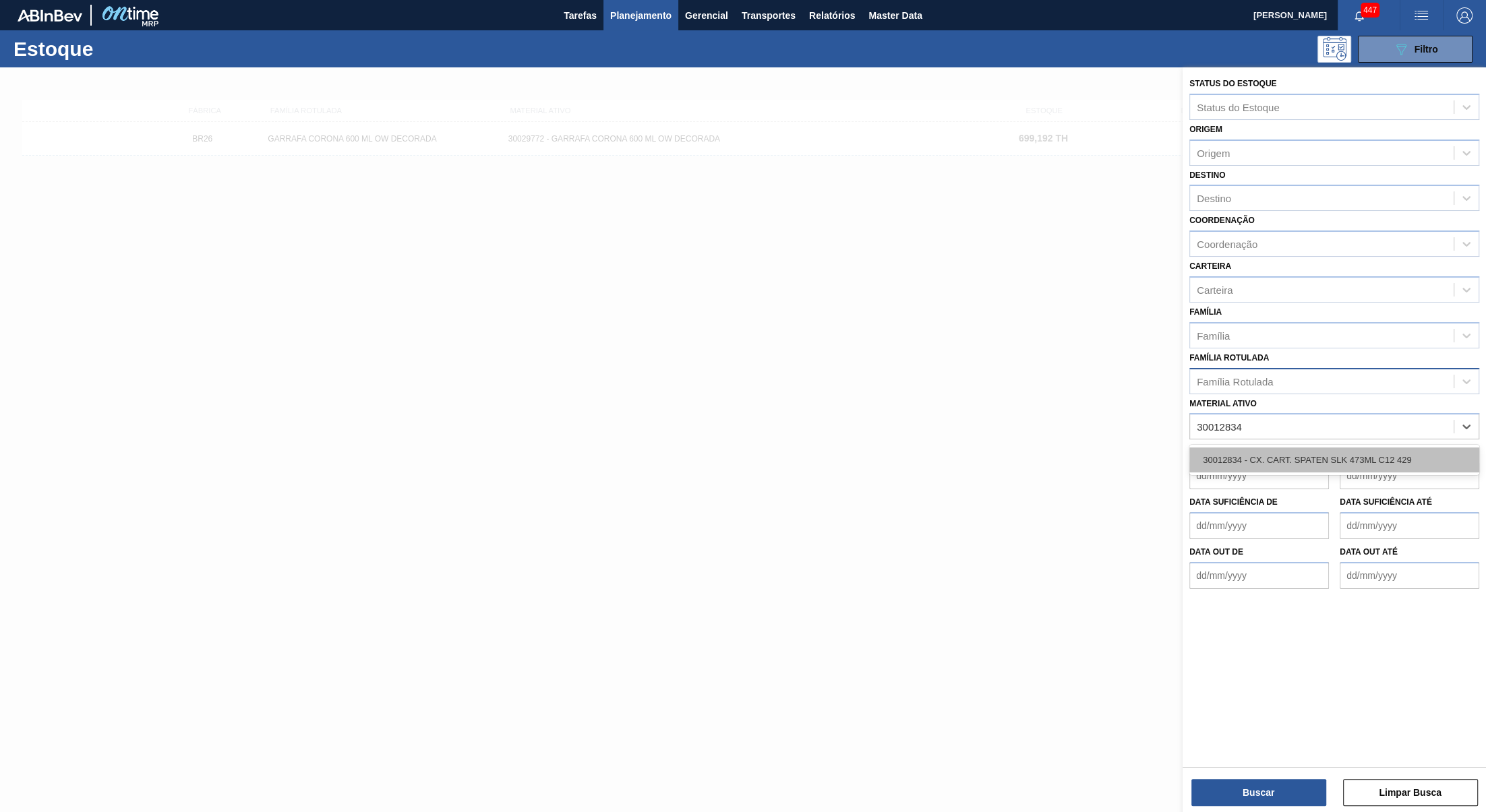
click at [1299, 452] on div "30012834 - CX. CART. SPATEN SLK 473ML C12 429" at bounding box center [1334, 460] width 290 height 25
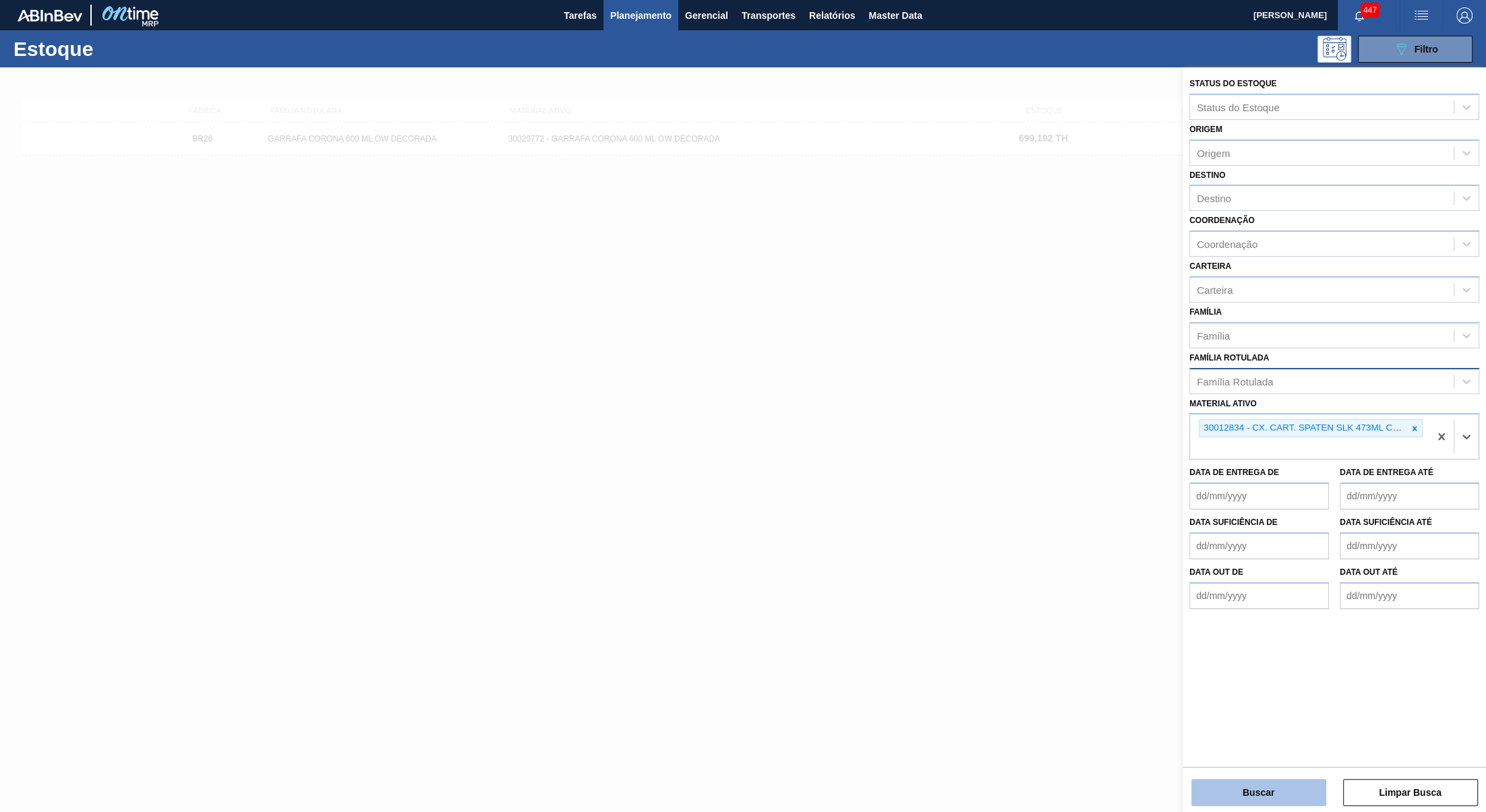
click at [1242, 781] on button "Buscar" at bounding box center [1259, 793] width 135 height 27
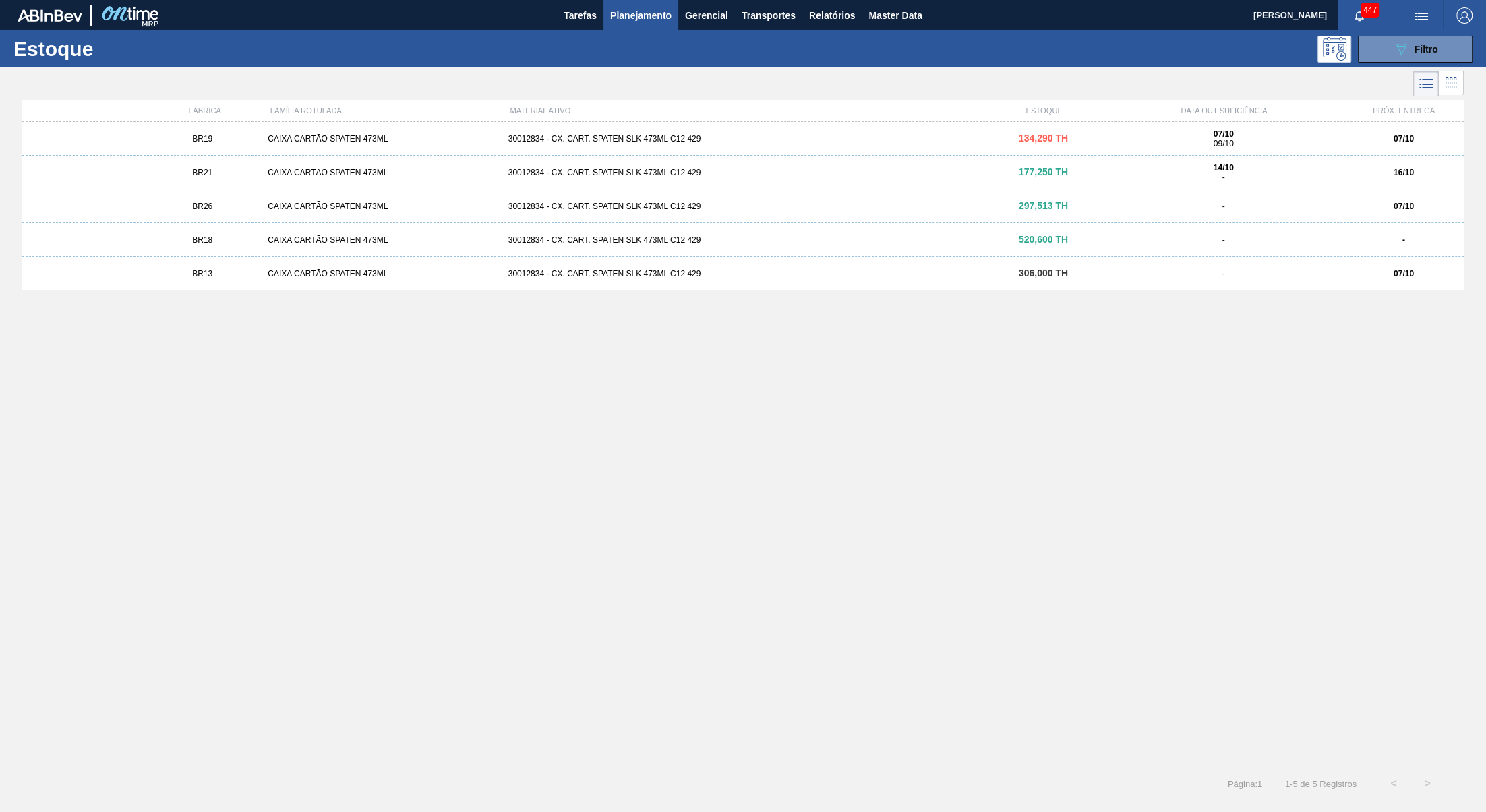
click at [303, 144] on div "CAIXA CARTÃO SPATEN 473ML" at bounding box center [382, 138] width 240 height 9
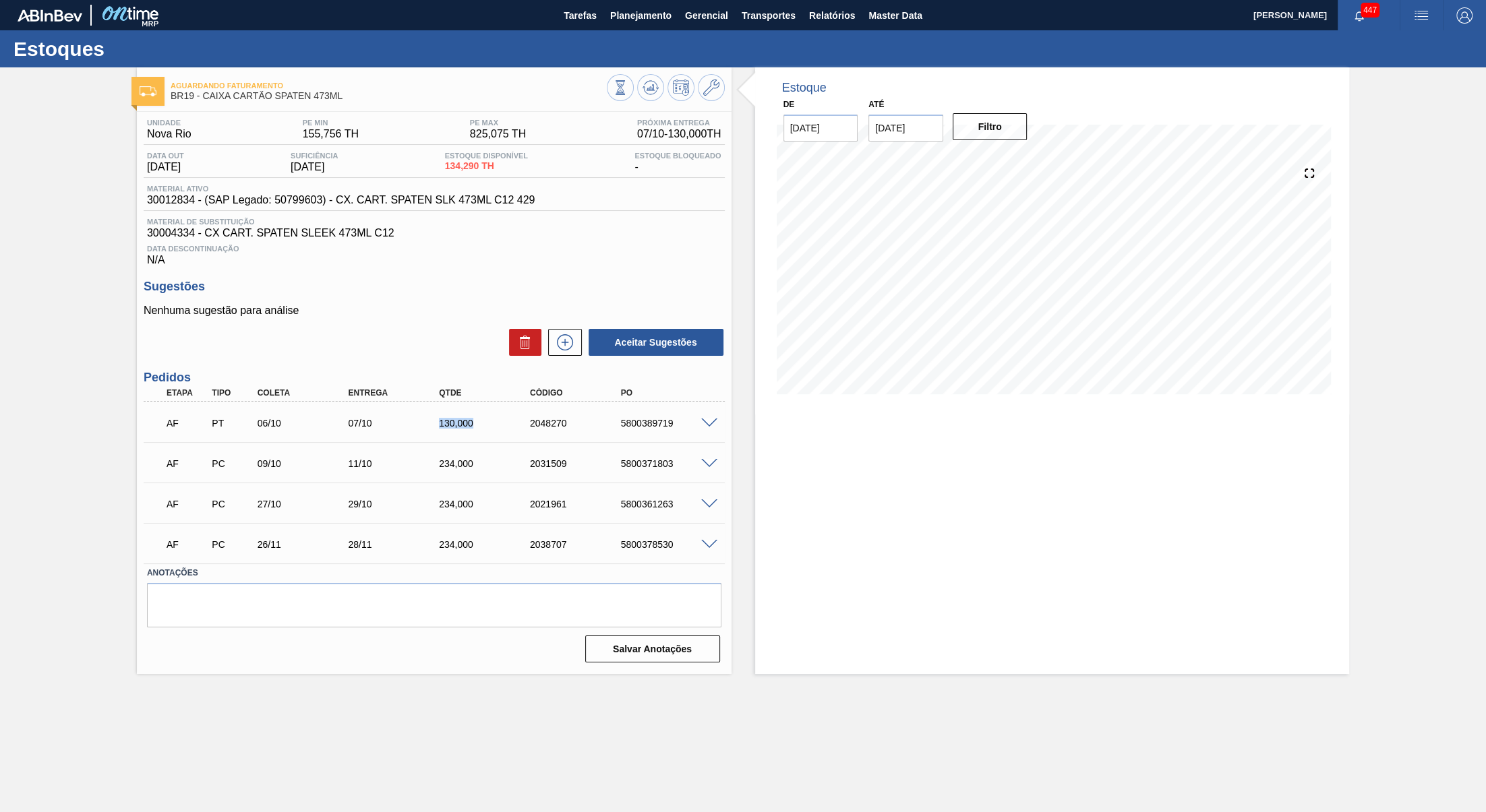
drag, startPoint x: 402, startPoint y: 440, endPoint x: 472, endPoint y: 430, distance: 70.7
click at [472, 430] on div "AF PT 06/10 07/10 130,000 2048270 5800389719" at bounding box center [430, 422] width 546 height 27
click at [713, 438] on div "AF PT 06/10 07/10 130,000 2048270 5800389719" at bounding box center [434, 422] width 581 height 34
click at [711, 428] on span at bounding box center [709, 423] width 16 height 10
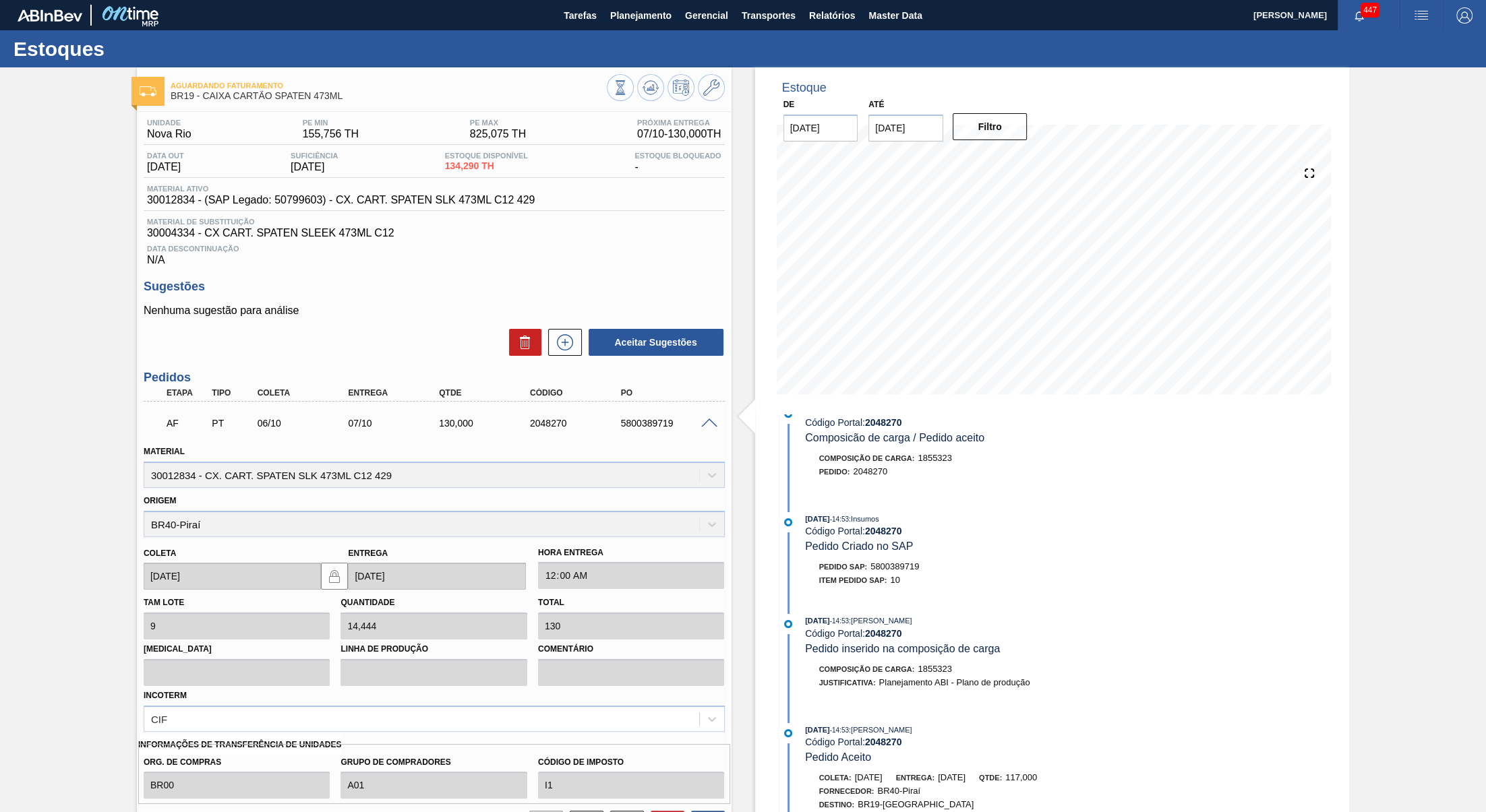
scroll to position [141, 0]
